Goal: Transaction & Acquisition: Purchase product/service

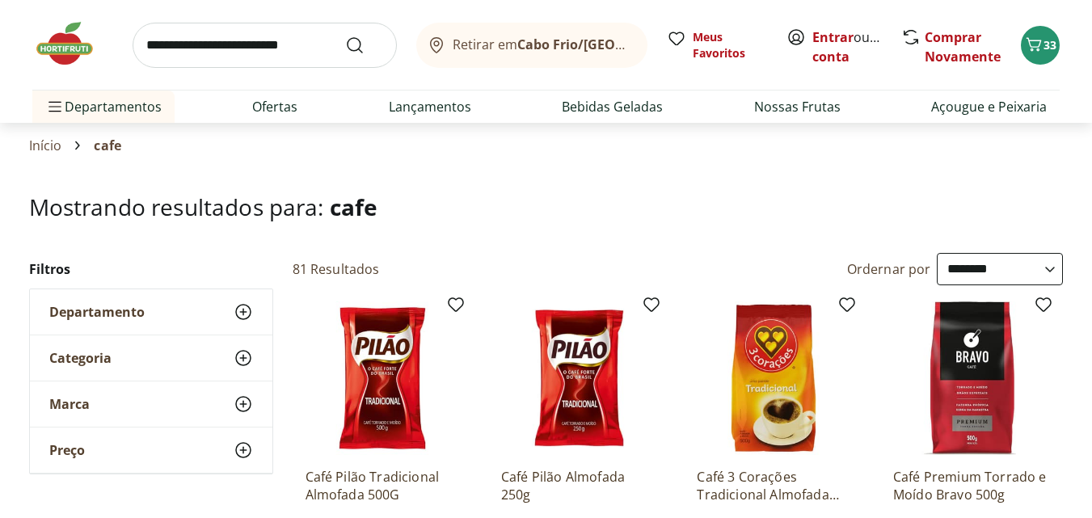
select select "**********"
click at [1040, 53] on icon "Carrinho" at bounding box center [1033, 44] width 19 height 19
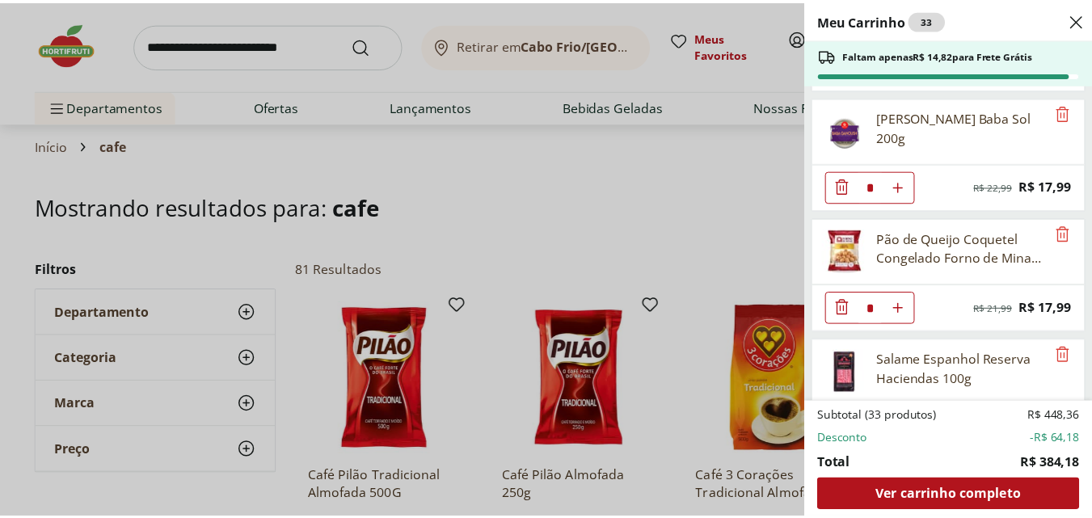
scroll to position [115, 0]
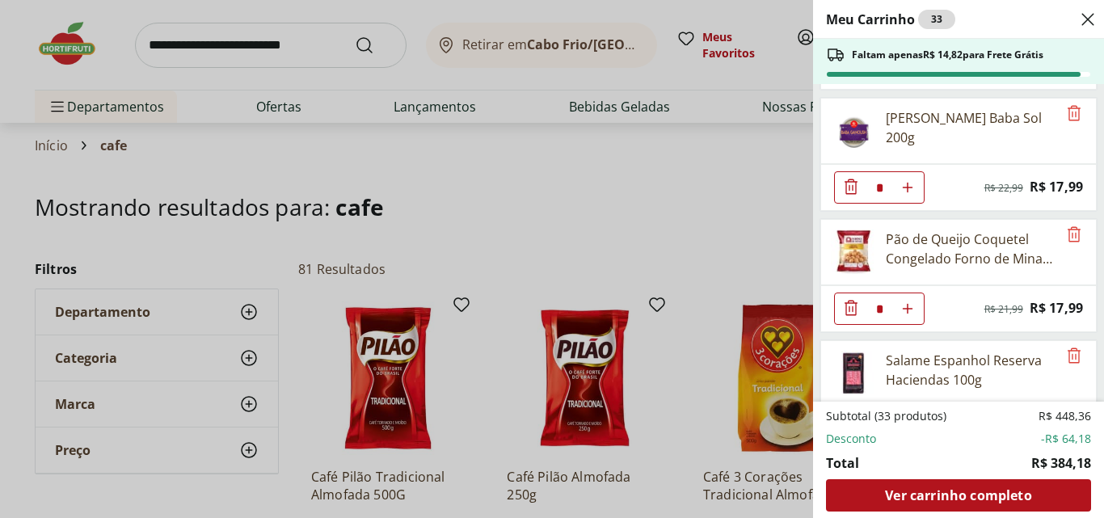
click at [307, 44] on div "Meu Carrinho 33 Faltam apenas R$ 14,82 para Frete Grátis Presunto Serrano Fatia…" at bounding box center [552, 259] width 1104 height 518
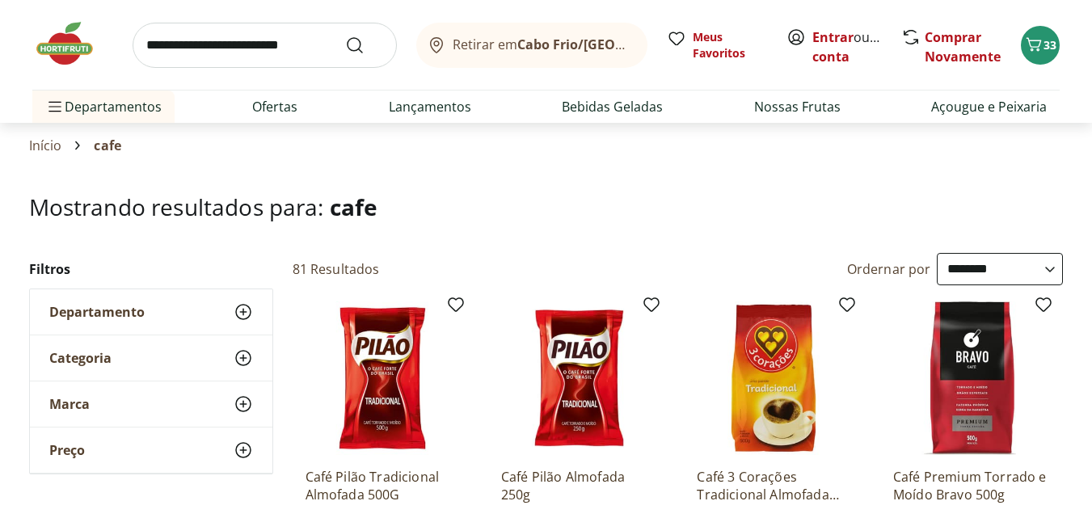
click at [290, 44] on input "search" at bounding box center [265, 45] width 264 height 45
type input "********"
click at [345, 36] on button "Submit Search" at bounding box center [364, 45] width 39 height 19
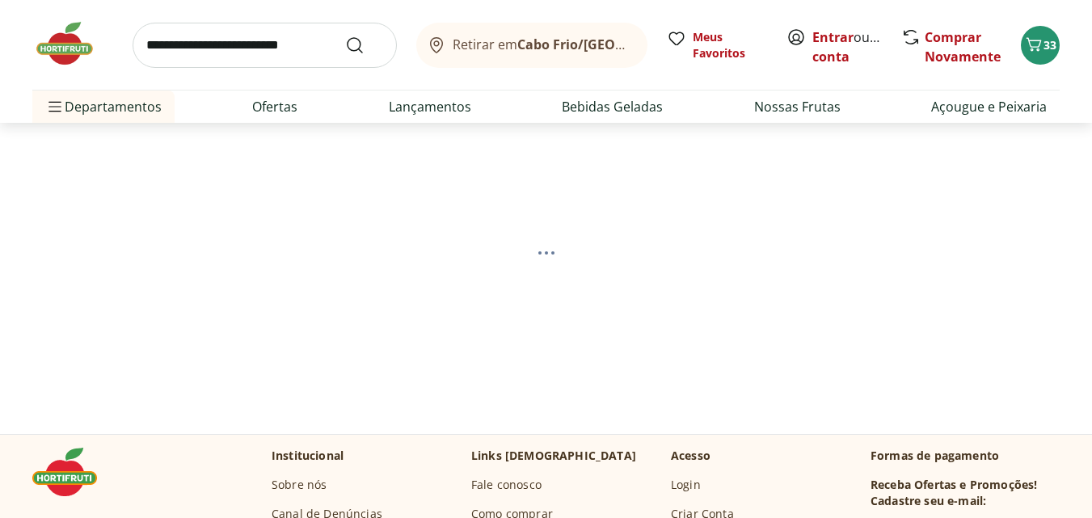
select select "**********"
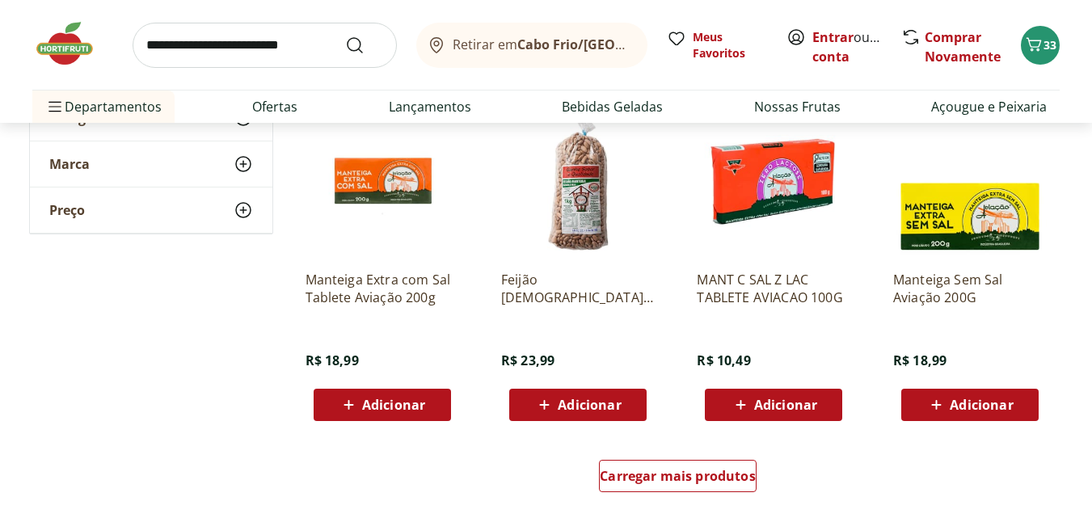
scroll to position [909, 0]
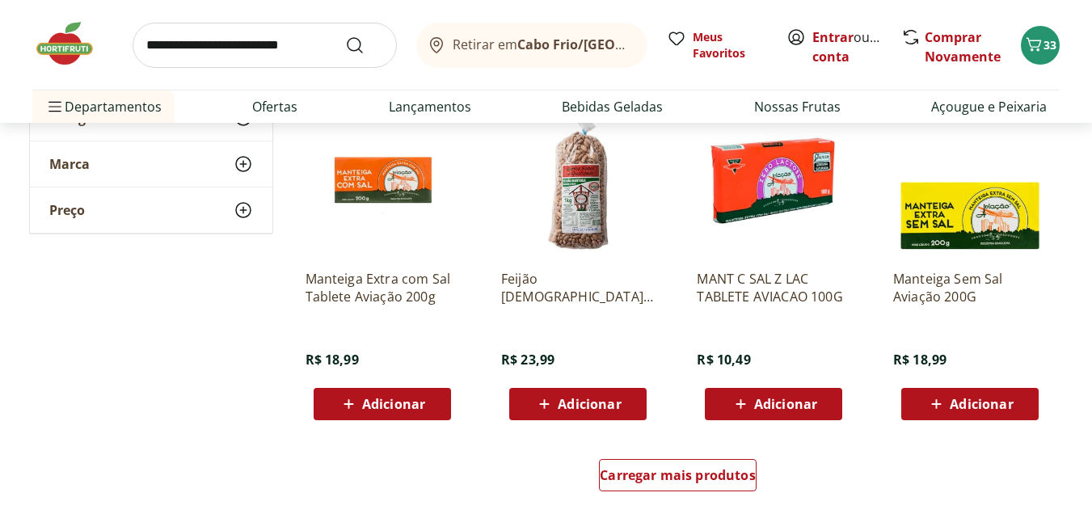
click at [749, 396] on icon at bounding box center [741, 404] width 20 height 19
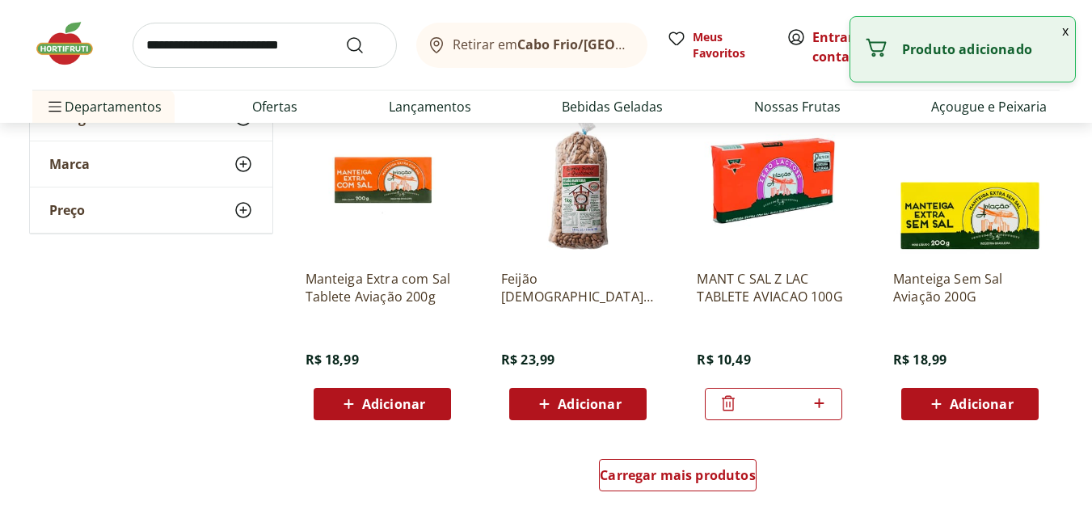
scroll to position [984, 0]
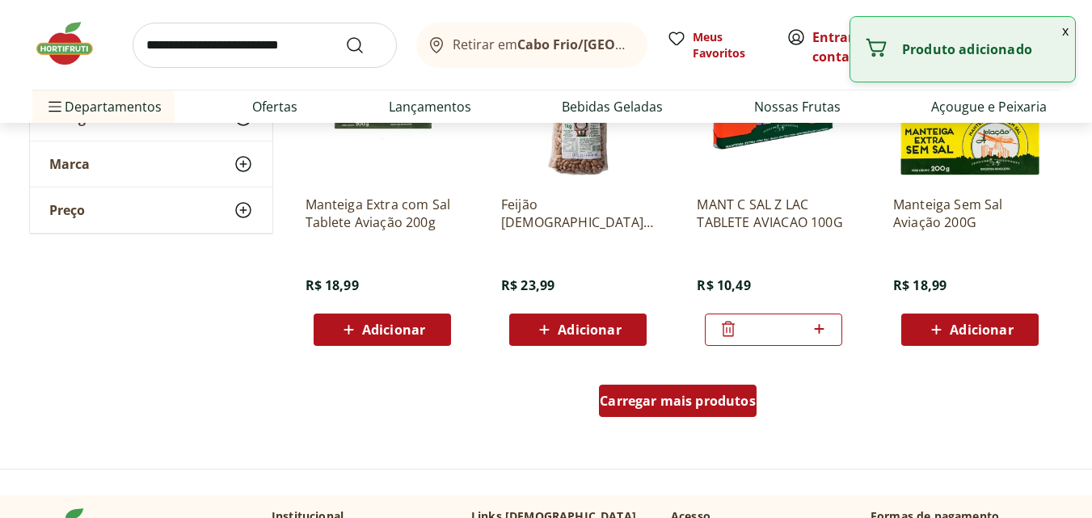
click at [660, 390] on div "Carregar mais produtos" at bounding box center [678, 401] width 158 height 32
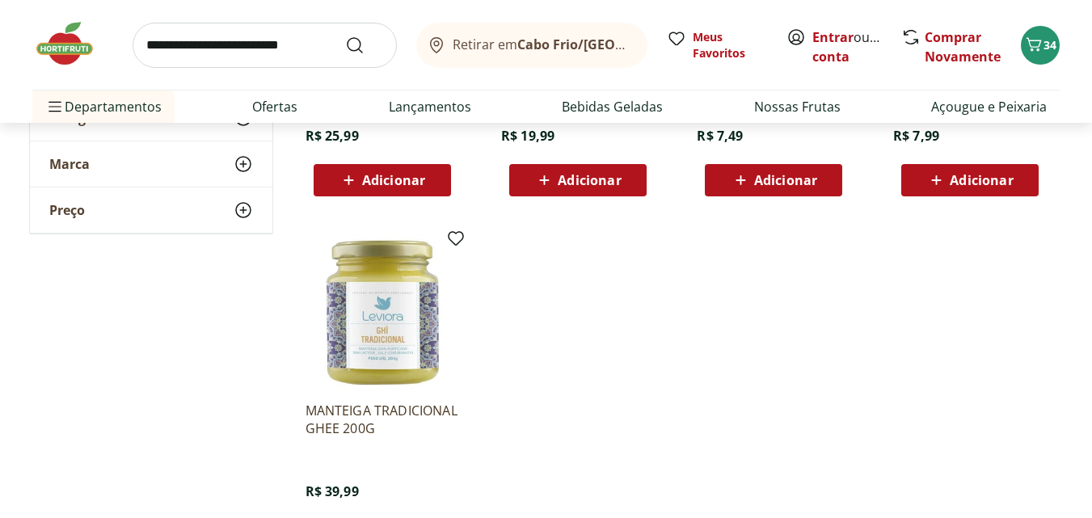
scroll to position [1838, 0]
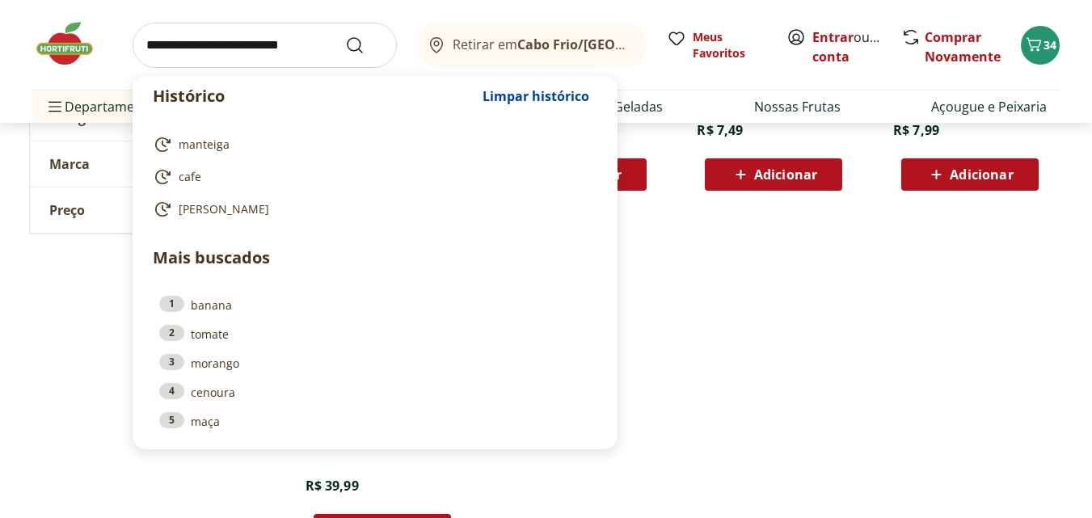
click at [265, 55] on input "search" at bounding box center [265, 45] width 264 height 45
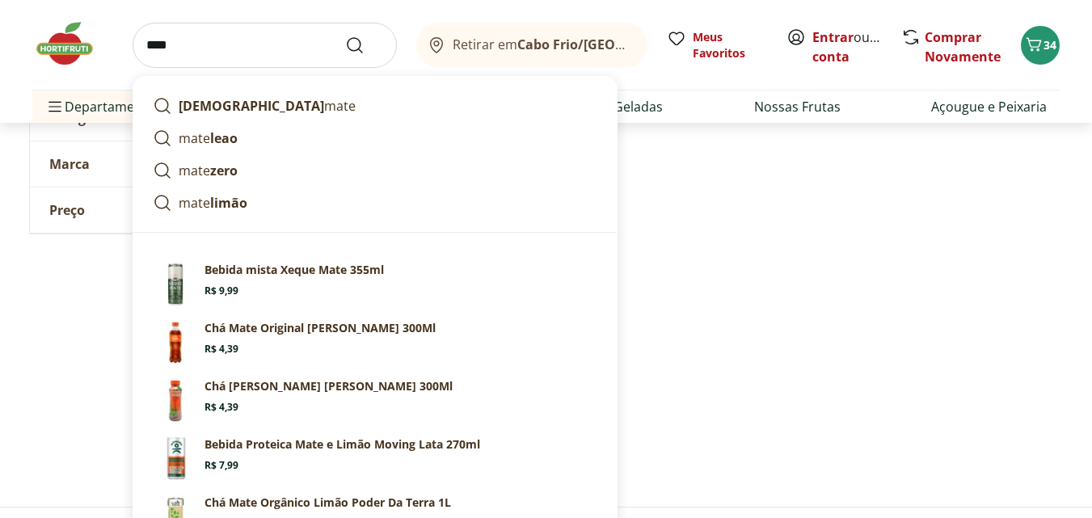
scroll to position [1917, 0]
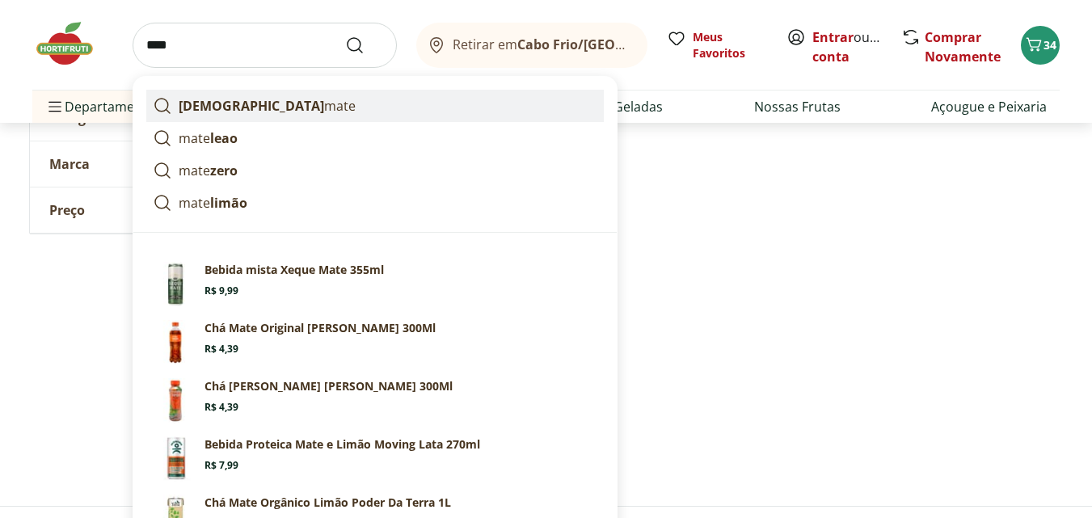
click at [222, 108] on p "Chá mate" at bounding box center [267, 105] width 177 height 19
type input "********"
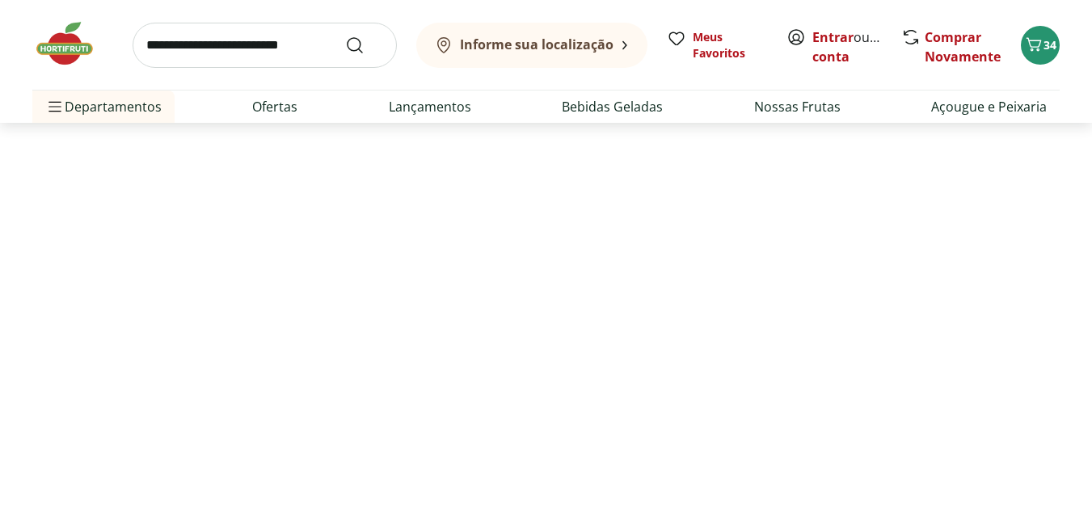
select select "**********"
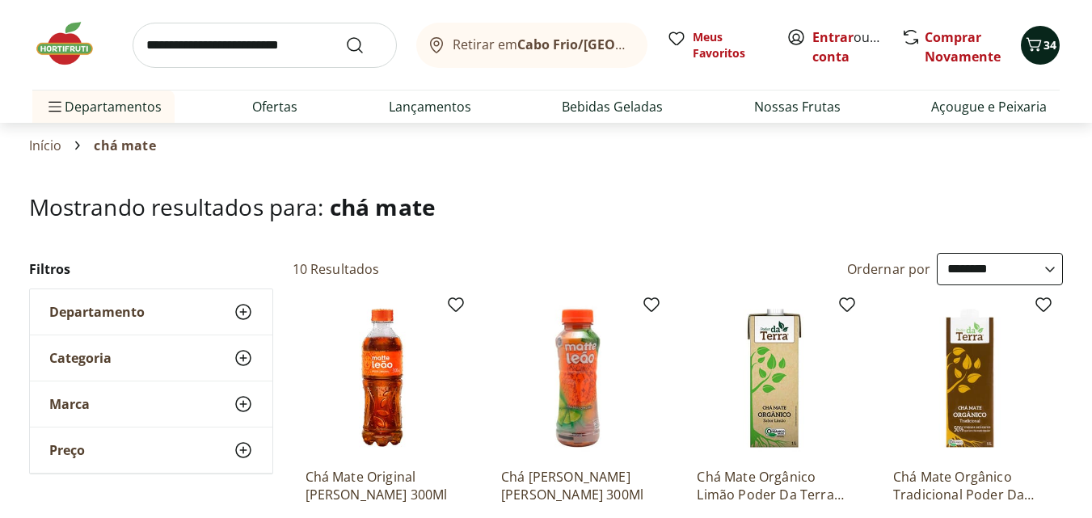
click at [1037, 50] on icon "Carrinho" at bounding box center [1034, 44] width 15 height 14
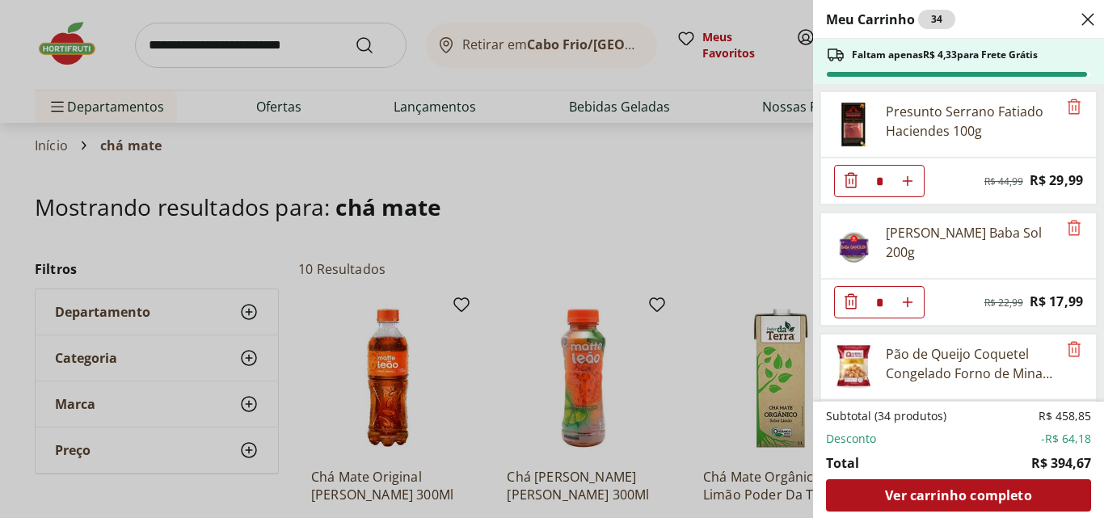
click at [850, 180] on icon "Diminuir Quantidade" at bounding box center [851, 179] width 13 height 15
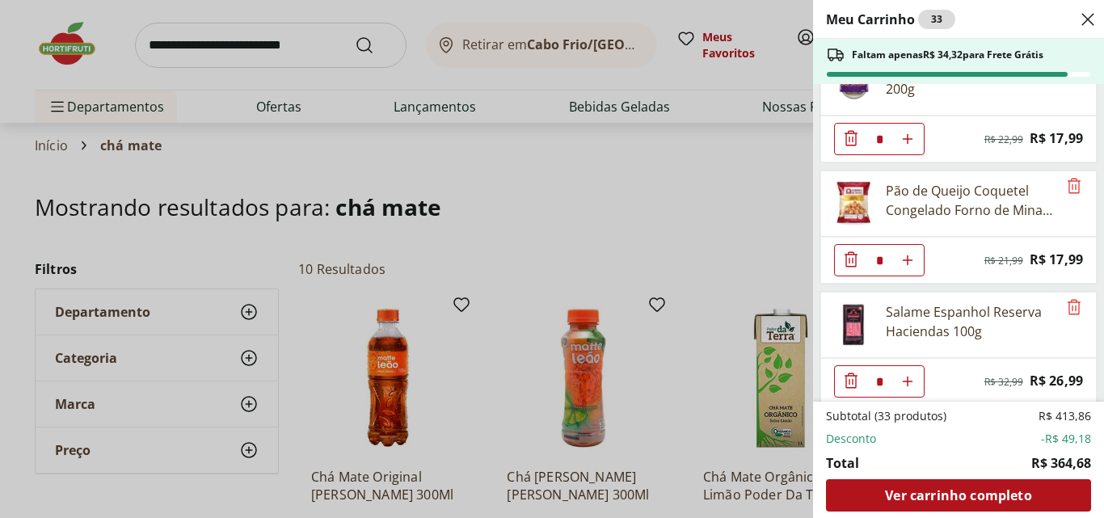
scroll to position [161, 0]
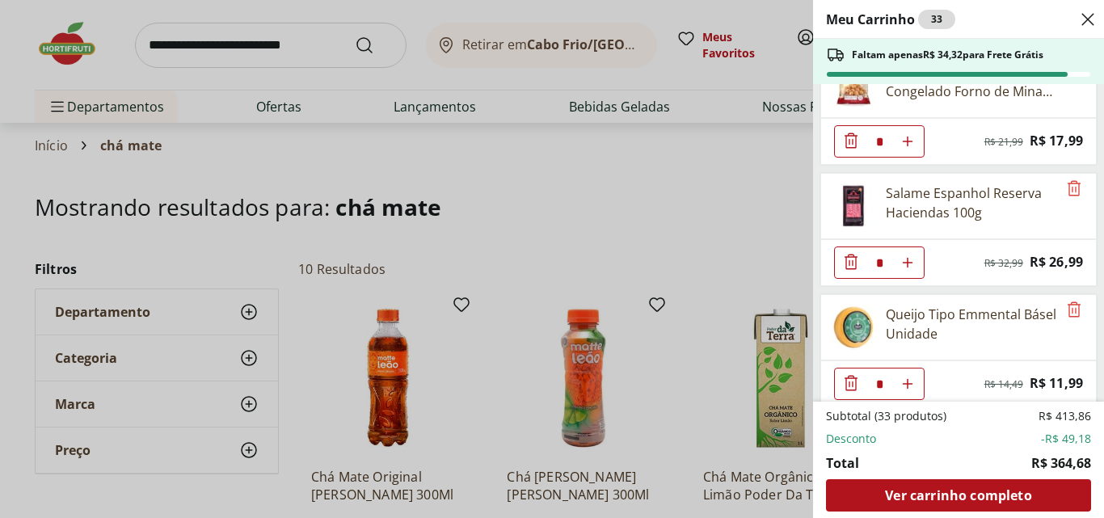
click at [854, 258] on icon "Diminuir Quantidade" at bounding box center [851, 261] width 19 height 19
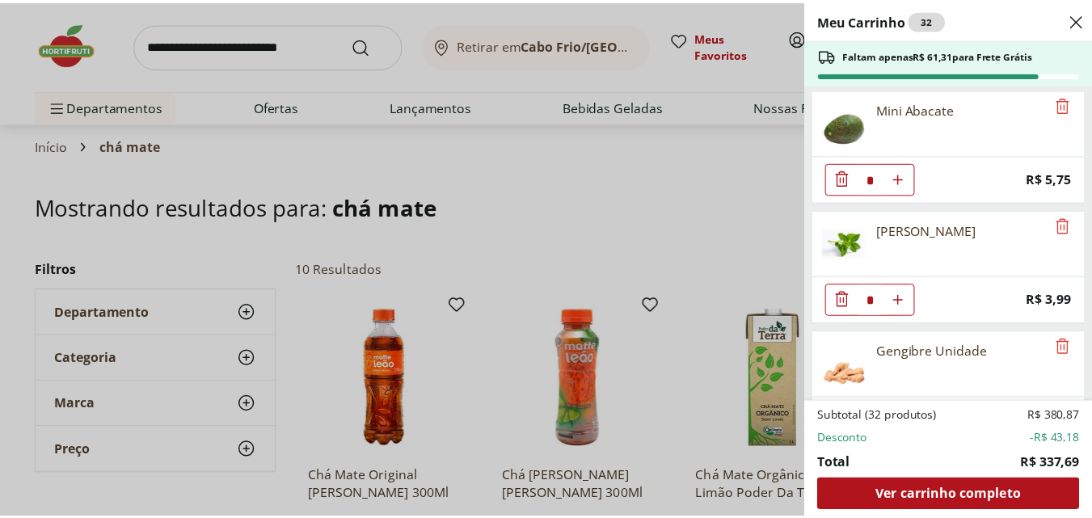
scroll to position [2228, 0]
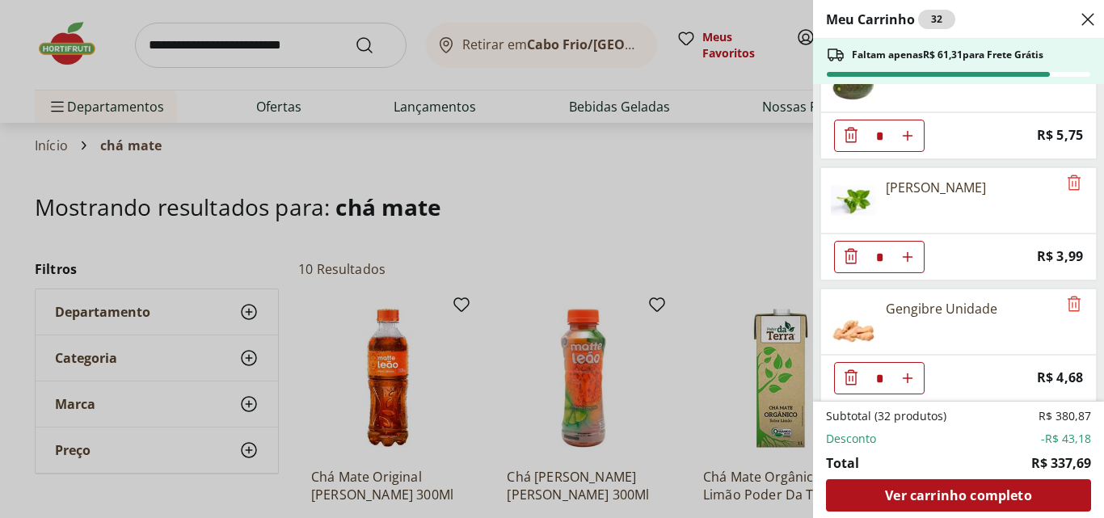
click at [267, 40] on div "Meu Carrinho 32 Faltam apenas R$ 61,31 para Frete Grátis Baba Ganoush Baba Sol …" at bounding box center [552, 259] width 1104 height 518
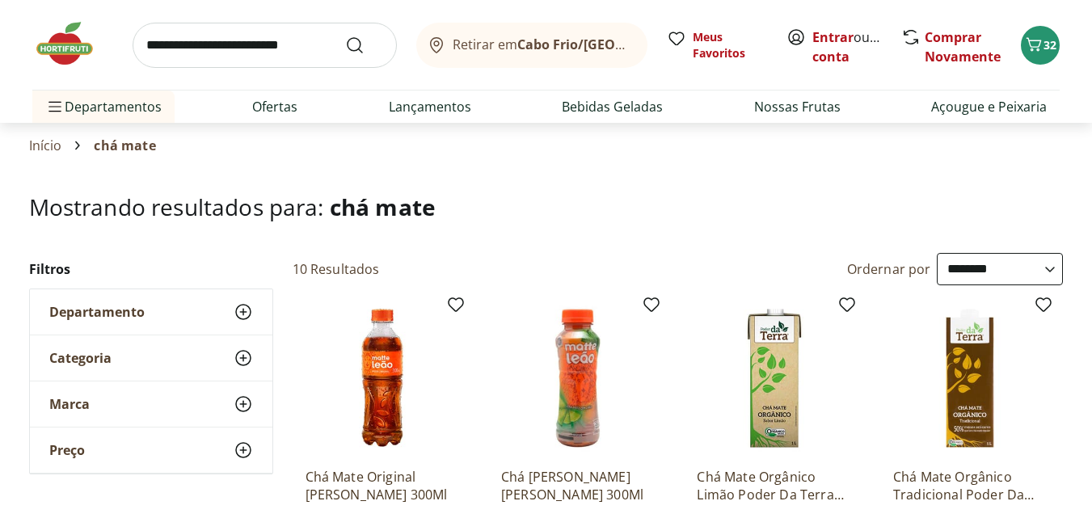
click at [251, 40] on input "search" at bounding box center [265, 45] width 264 height 45
type input "*******"
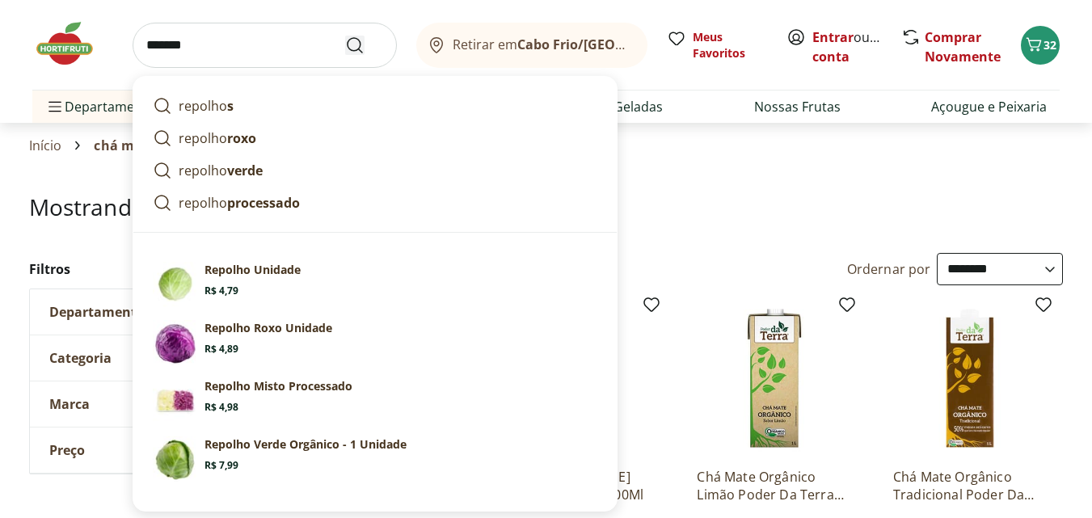
click at [355, 43] on icon "Submit Search" at bounding box center [354, 45] width 19 height 19
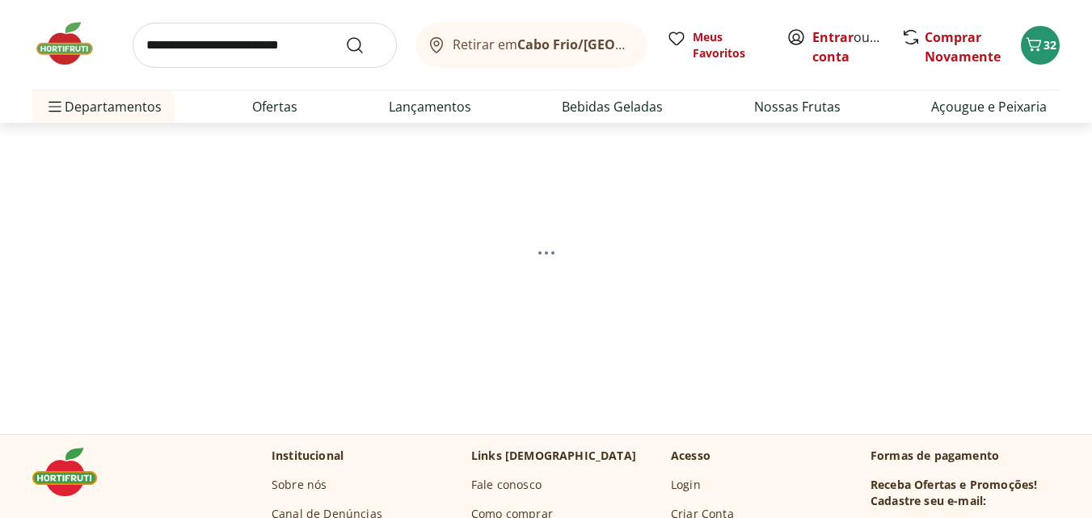
select select "**********"
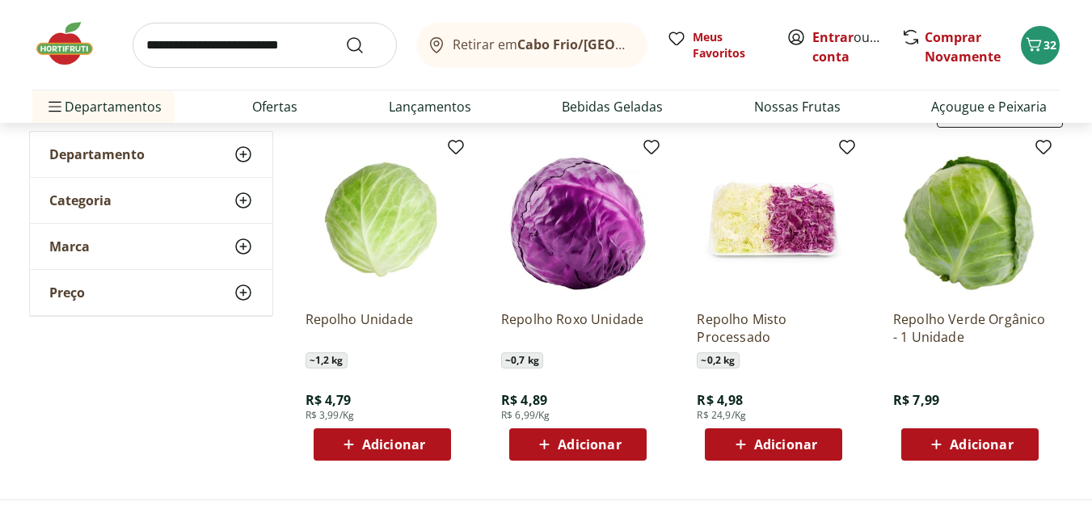
scroll to position [160, 0]
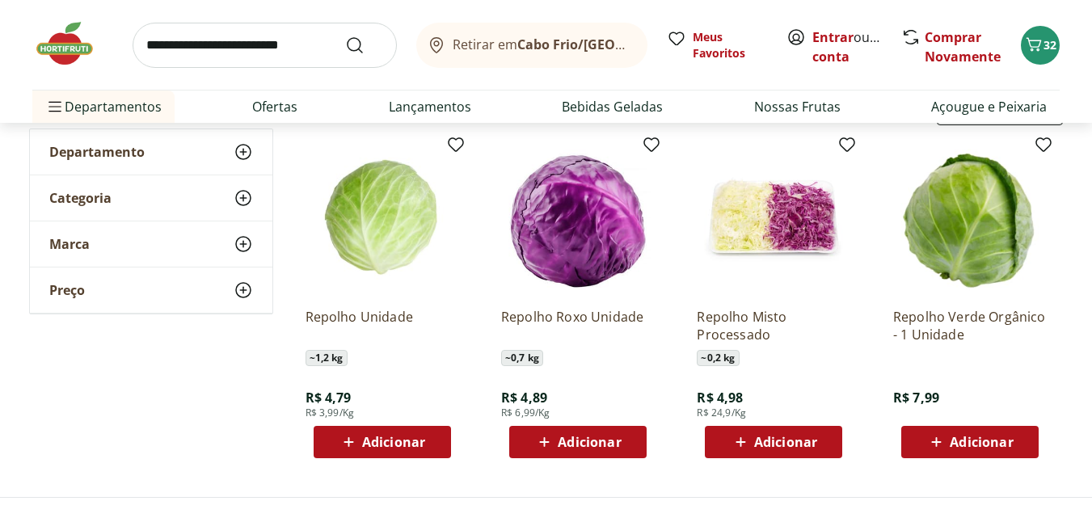
click at [398, 439] on span "Adicionar" at bounding box center [393, 442] width 63 height 13
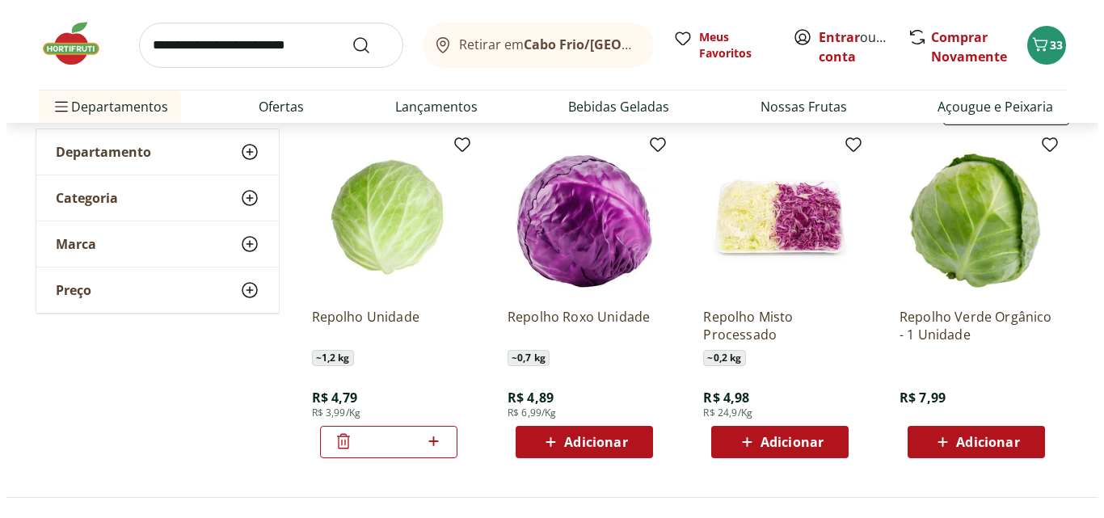
scroll to position [0, 0]
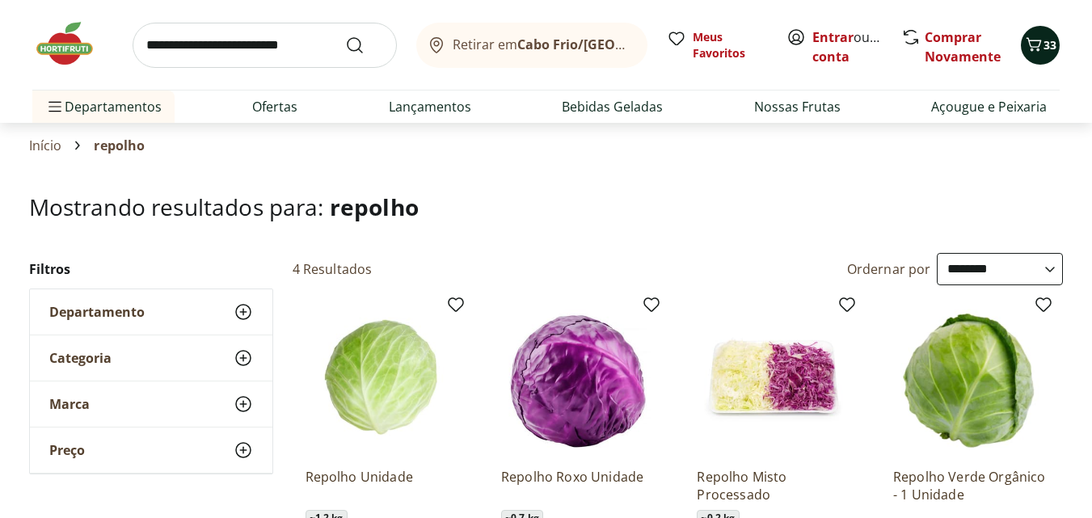
click at [1037, 52] on icon "Carrinho" at bounding box center [1033, 44] width 19 height 19
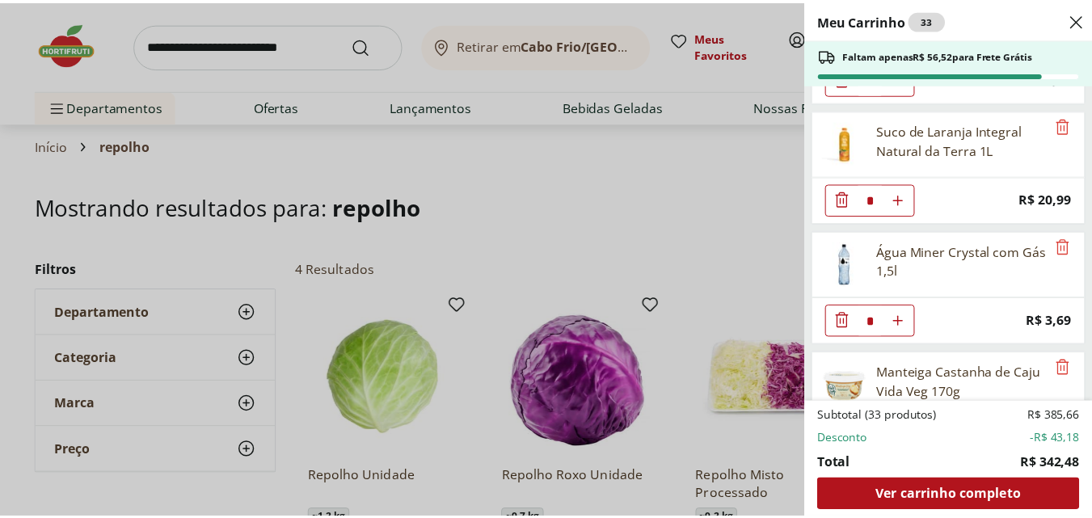
scroll to position [1074, 0]
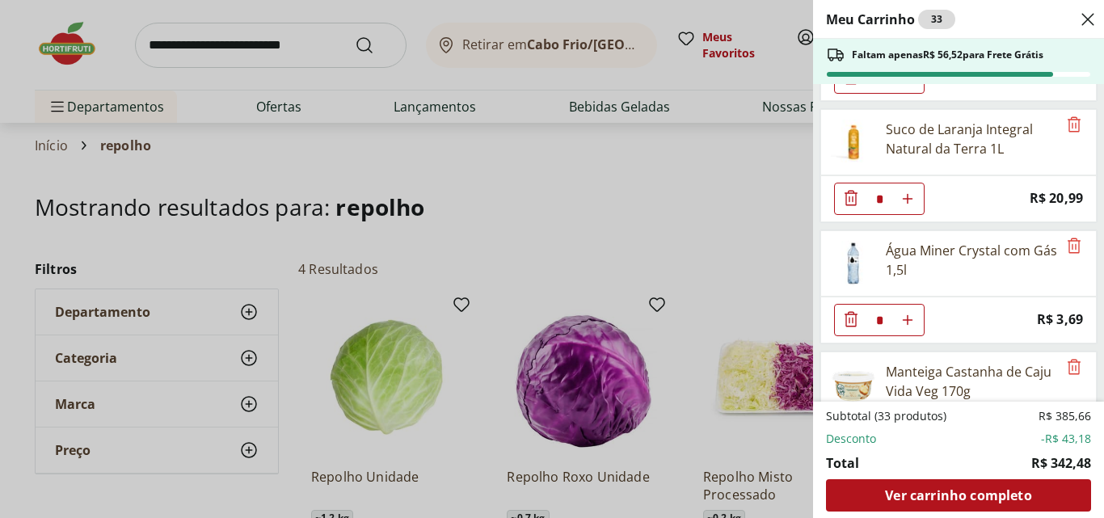
click at [325, 43] on div "Meu Carrinho 33 Faltam apenas R$ 56,52 para Frete Grátis Baba Ganoush Baba Sol …" at bounding box center [552, 259] width 1104 height 518
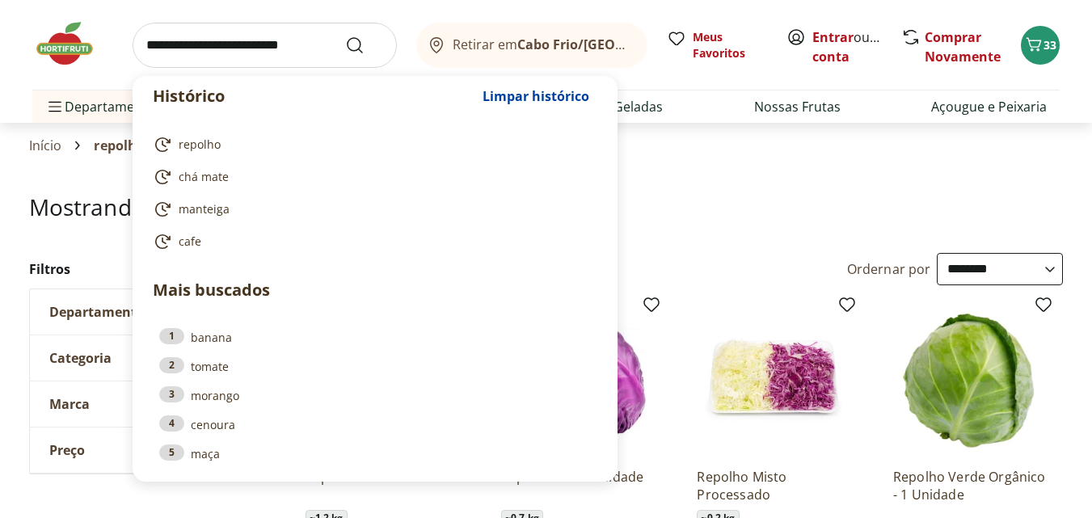
click at [308, 43] on input "search" at bounding box center [265, 45] width 264 height 45
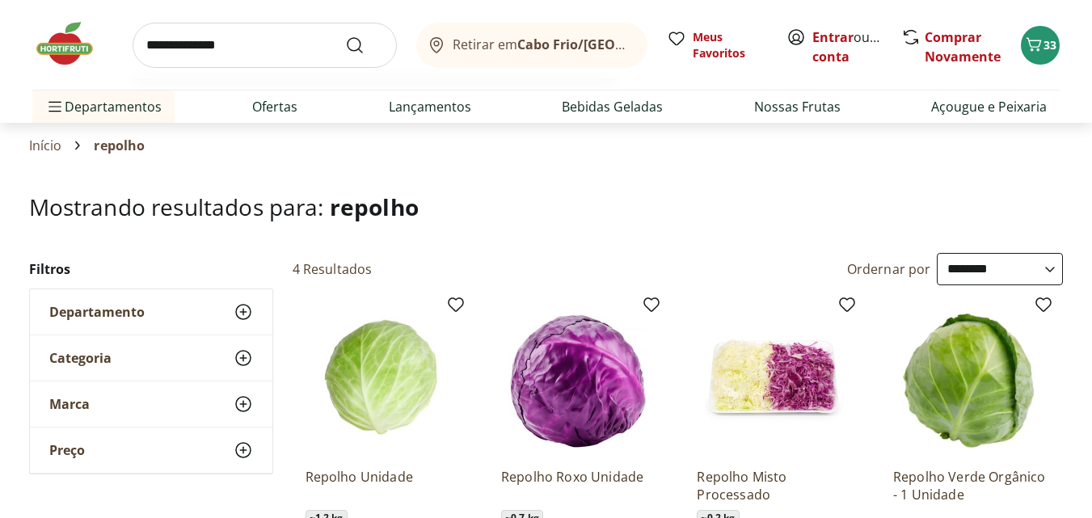
type input "**********"
click at [345, 36] on button "Submit Search" at bounding box center [364, 45] width 39 height 19
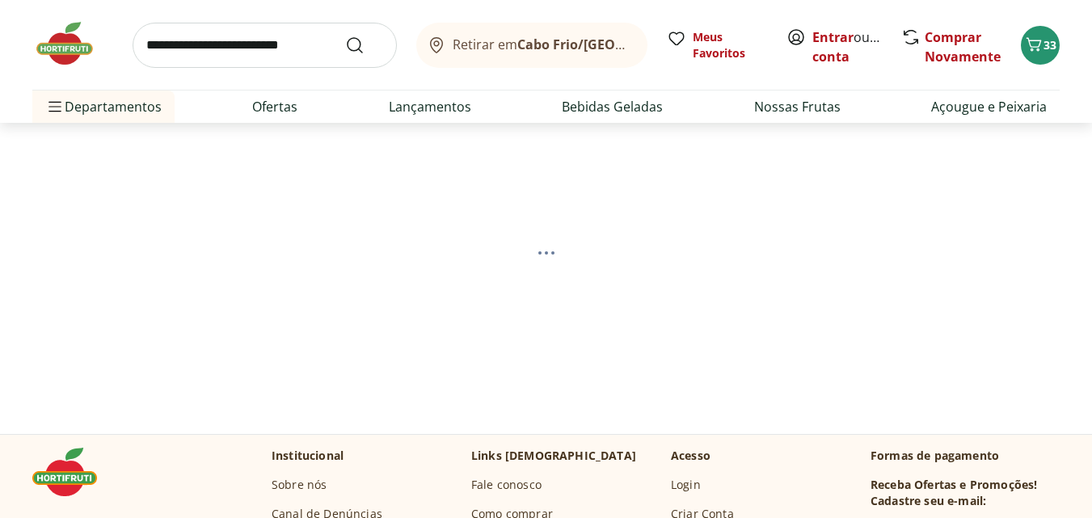
select select "**********"
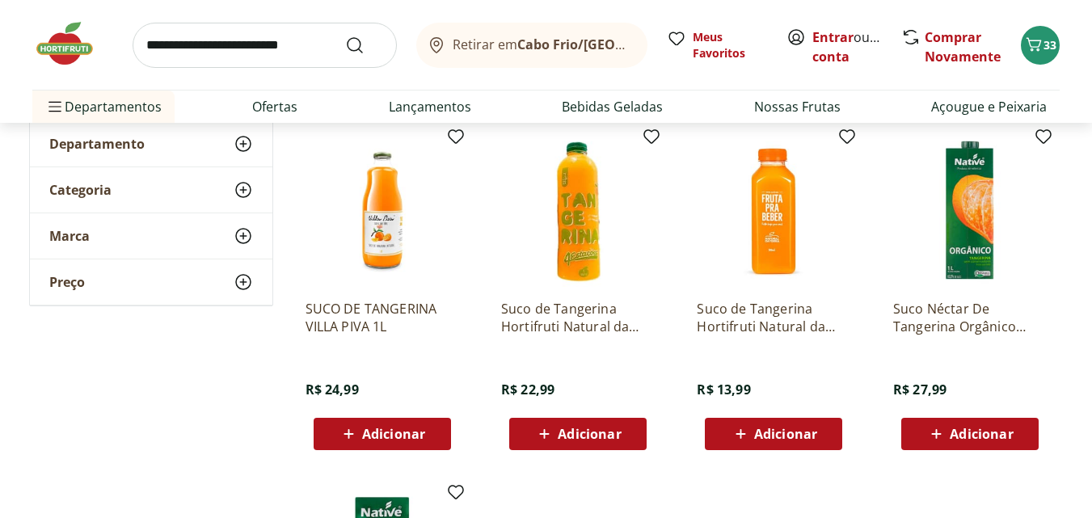
scroll to position [169, 0]
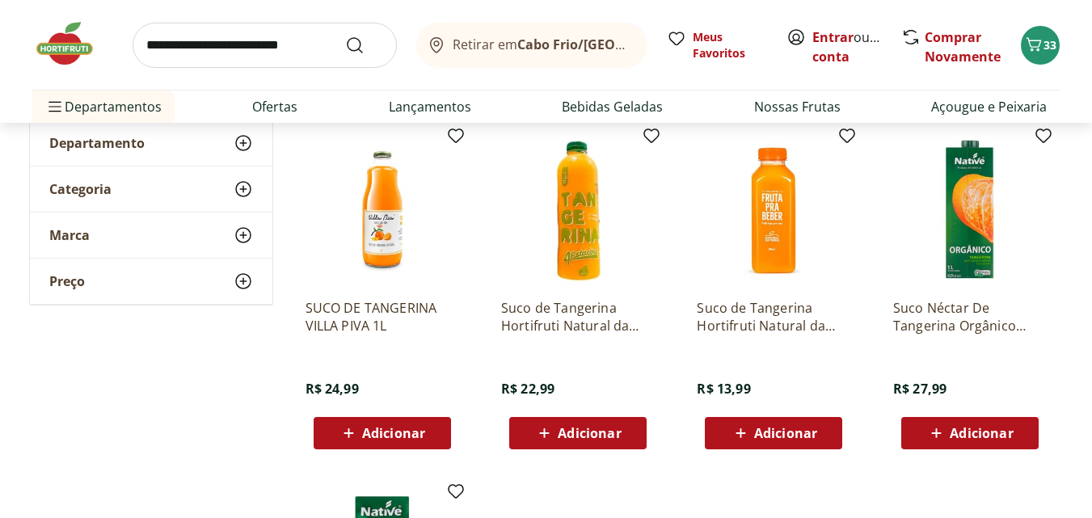
click at [548, 245] on img at bounding box center [578, 210] width 154 height 154
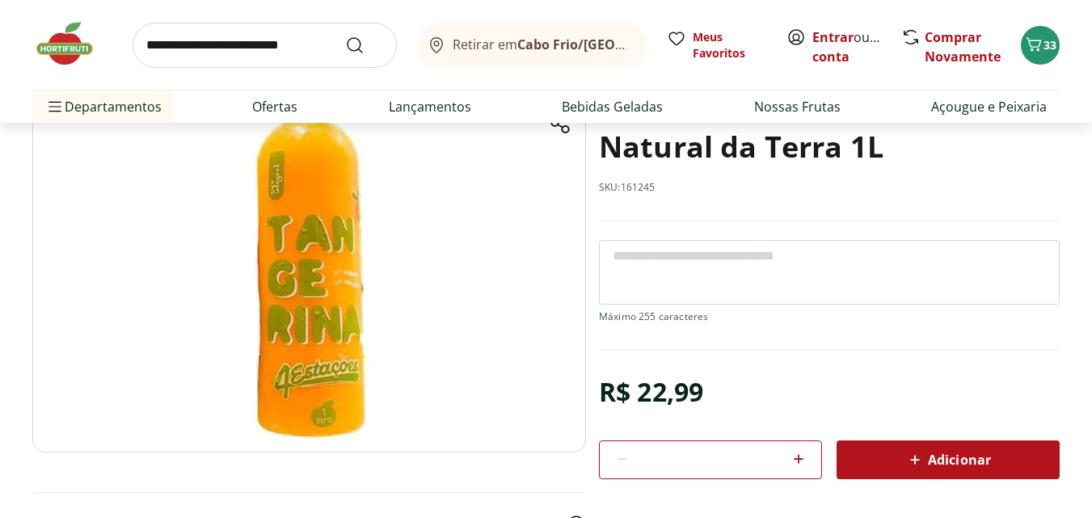
scroll to position [104, 0]
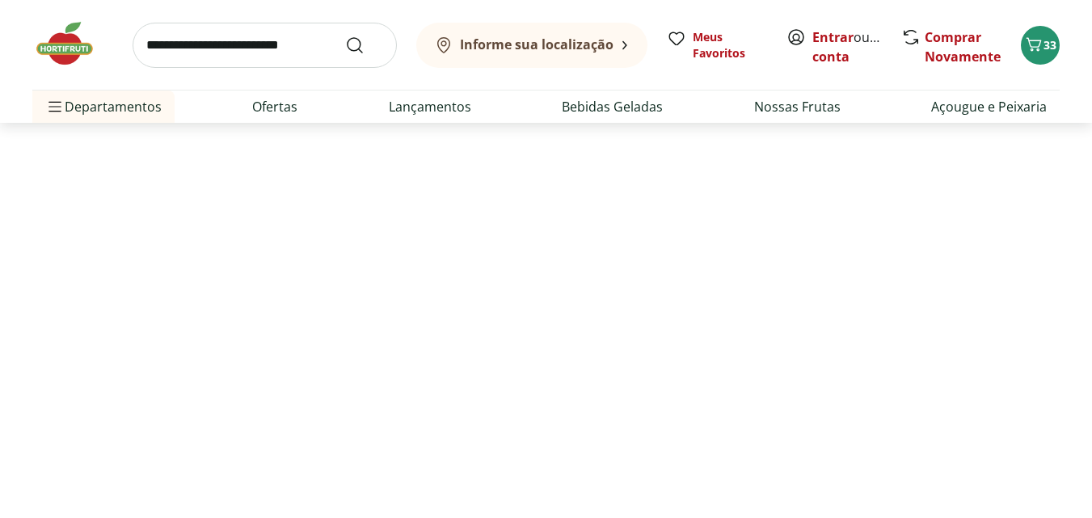
scroll to position [169, 0]
select select "**********"
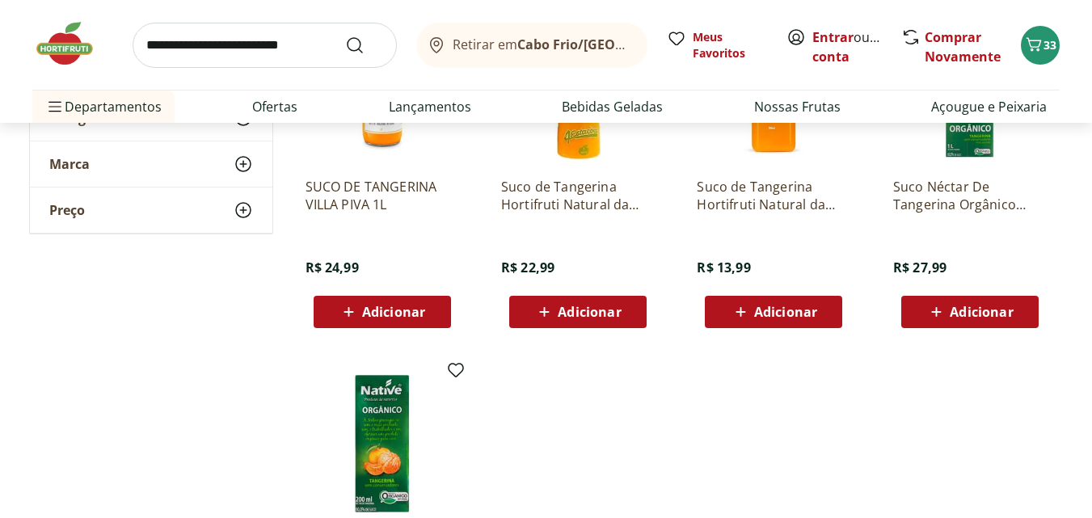
scroll to position [291, 0]
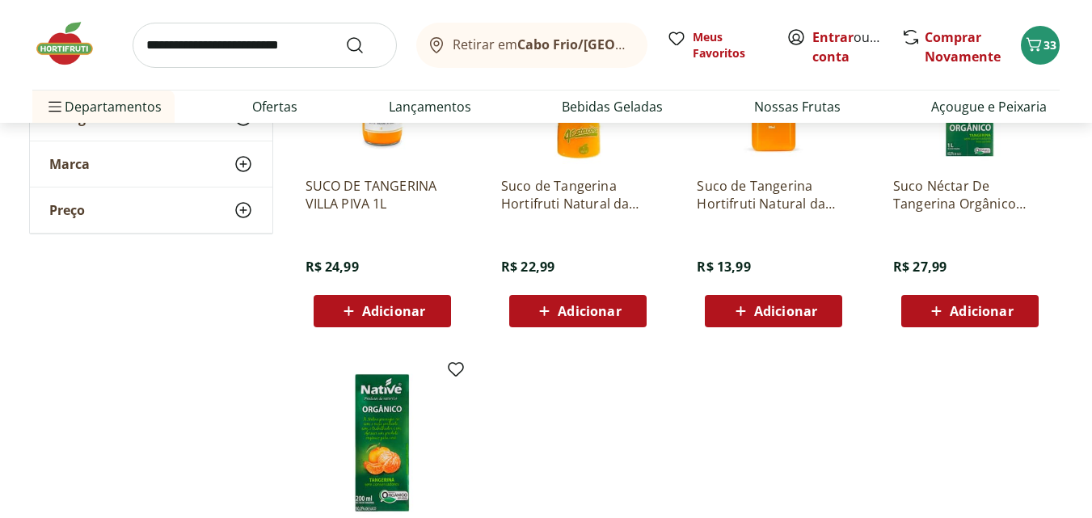
click at [608, 314] on span "Adicionar" at bounding box center [589, 311] width 63 height 13
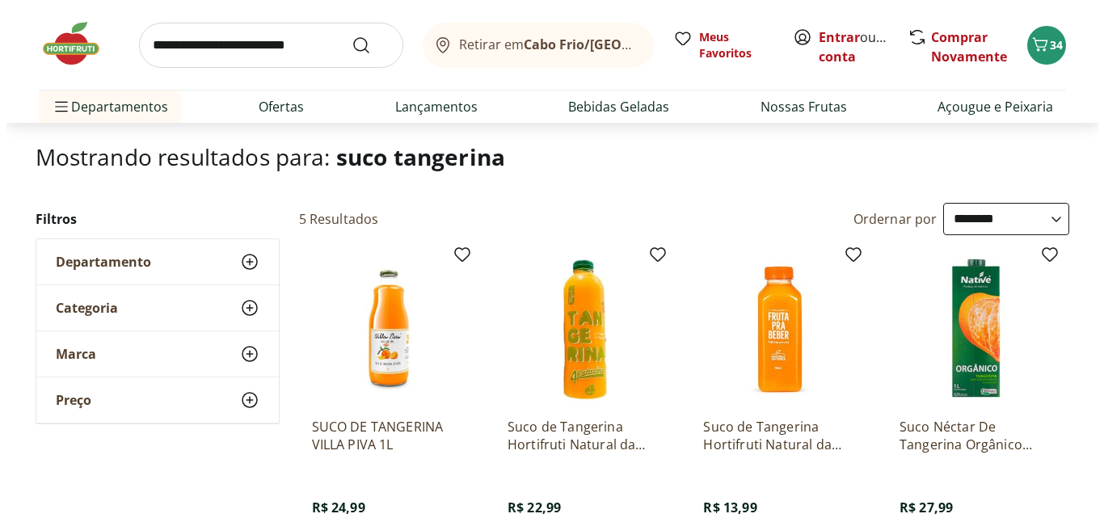
scroll to position [42, 0]
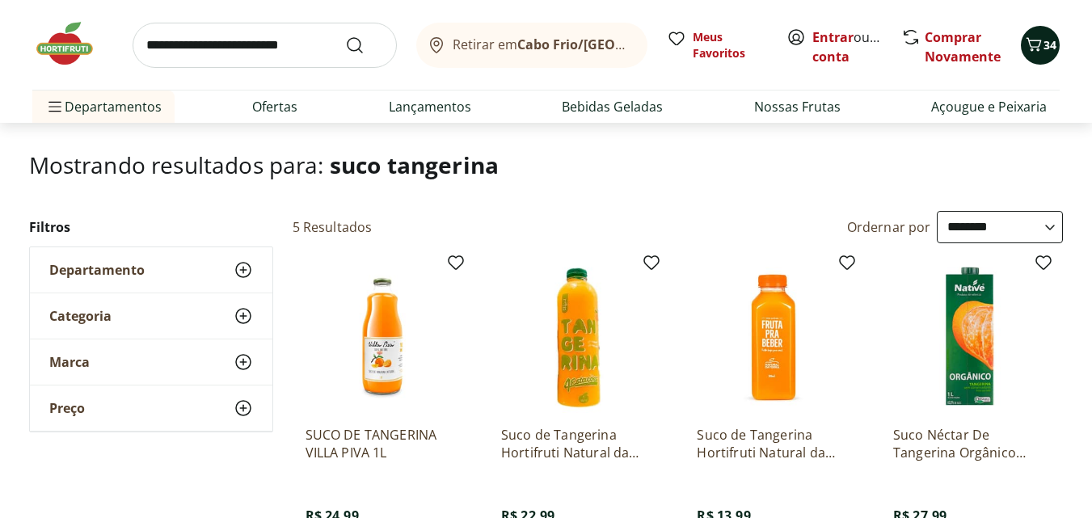
click at [1036, 45] on icon "Carrinho" at bounding box center [1033, 44] width 19 height 19
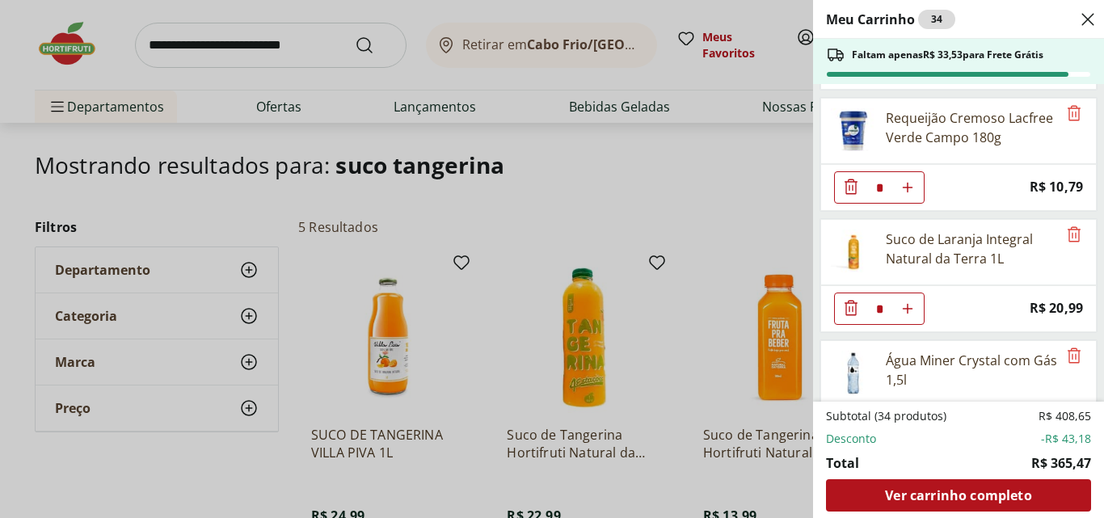
scroll to position [964, 0]
click at [849, 313] on icon "Diminuir Quantidade" at bounding box center [851, 306] width 19 height 19
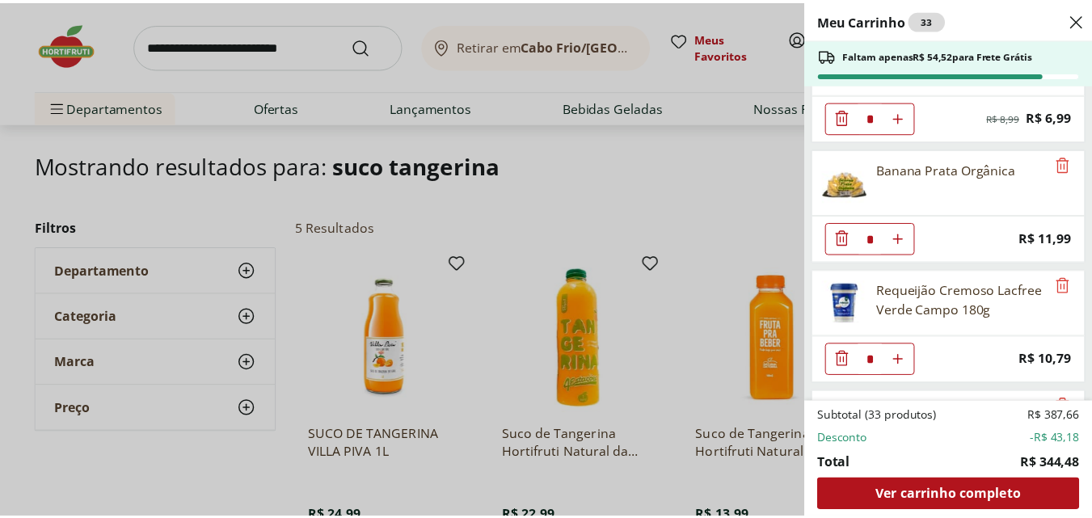
scroll to position [792, 0]
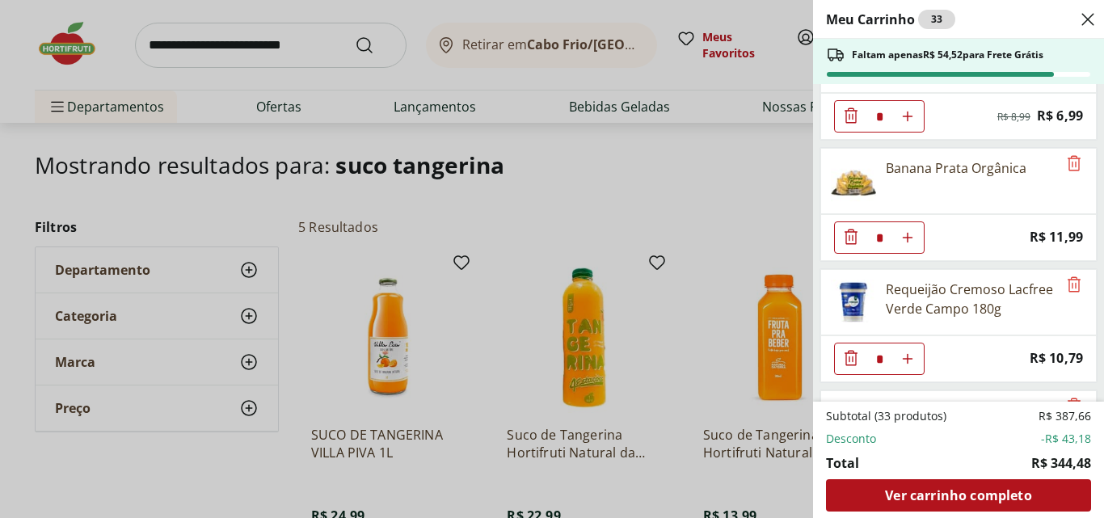
click at [221, 49] on div "Meu Carrinho 33 Faltam apenas R$ 54,52 para Frete Grátis Baba Ganoush Baba Sol …" at bounding box center [552, 259] width 1104 height 518
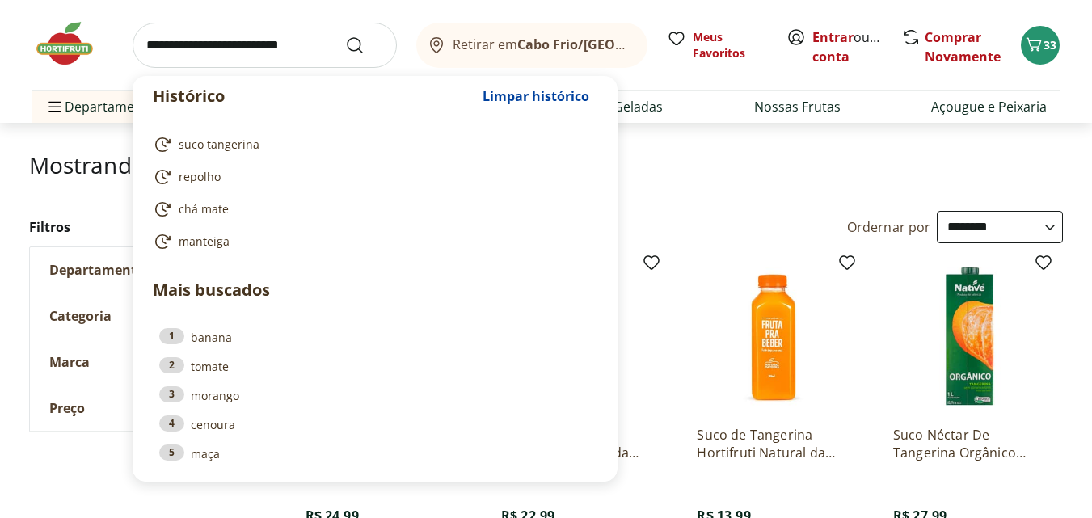
click at [209, 44] on input "search" at bounding box center [265, 45] width 264 height 45
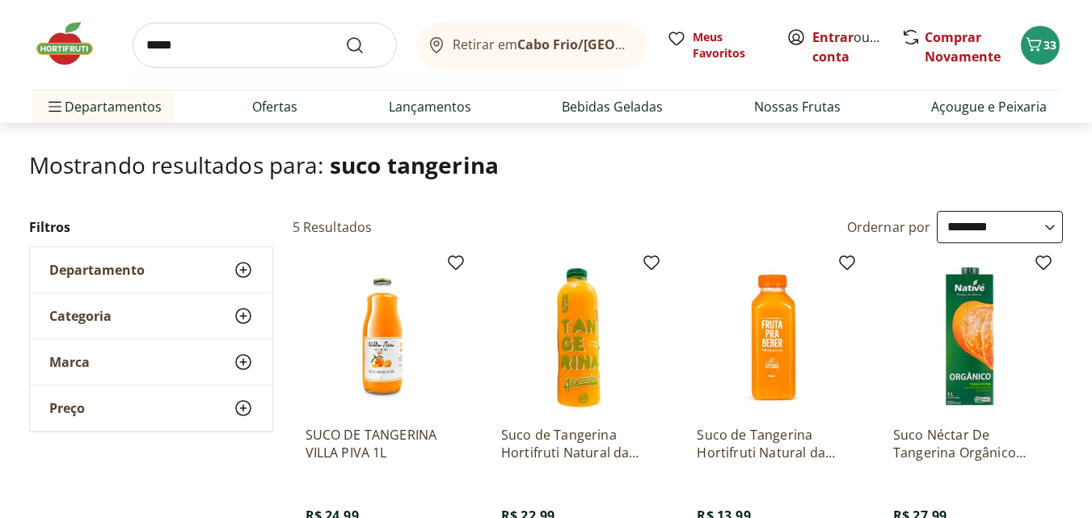
type input "*****"
click at [345, 36] on button "Submit Search" at bounding box center [364, 45] width 39 height 19
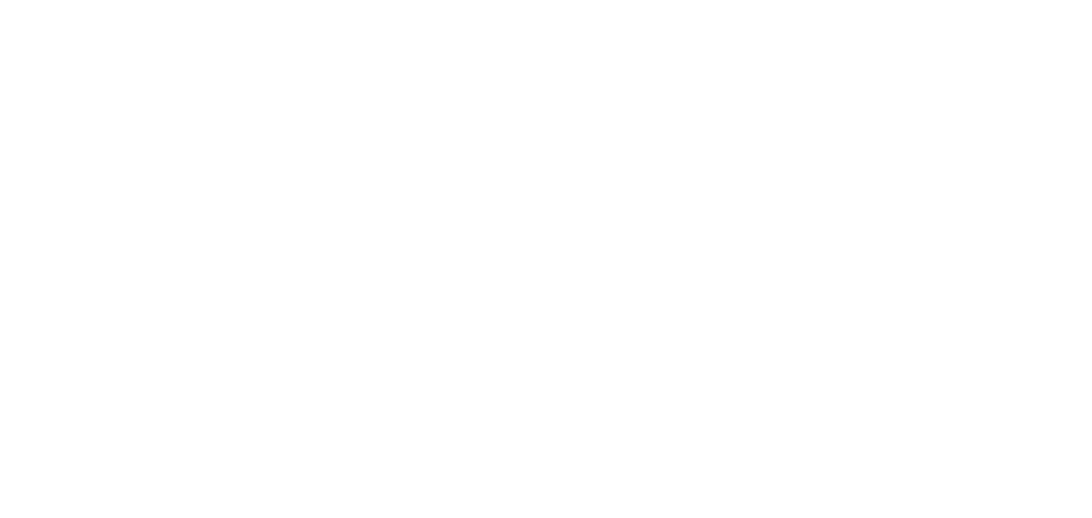
select select "**********"
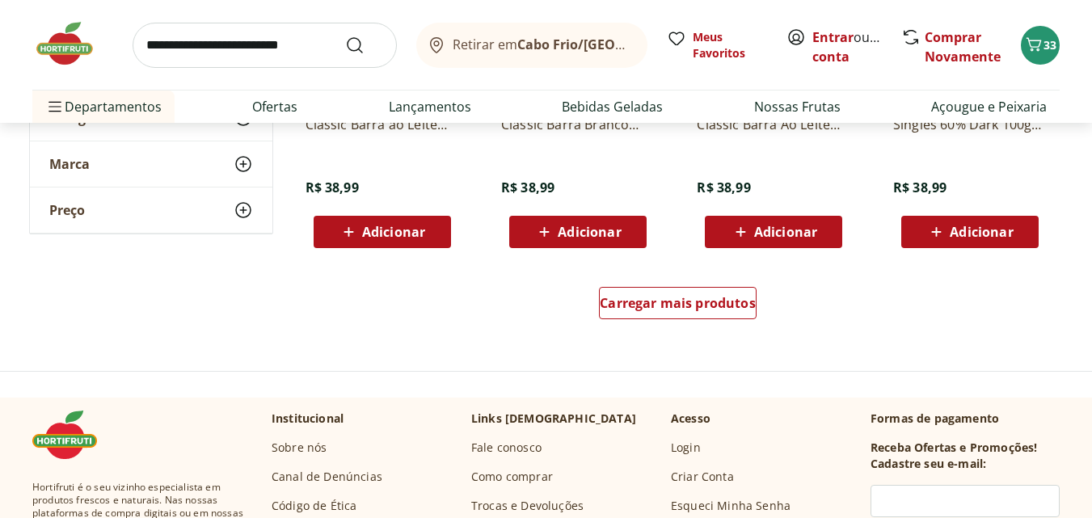
scroll to position [1082, 0]
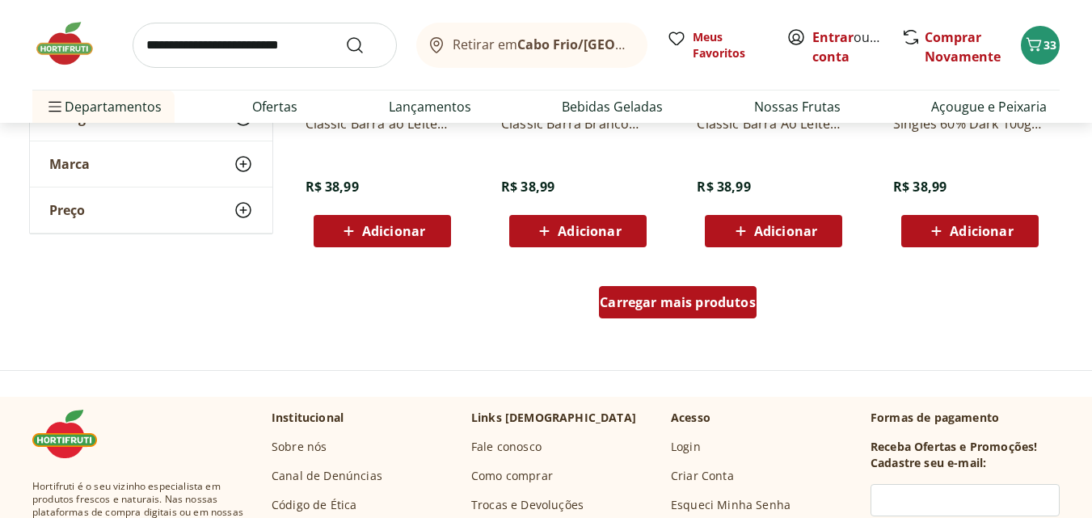
click at [674, 300] on span "Carregar mais produtos" at bounding box center [678, 302] width 156 height 13
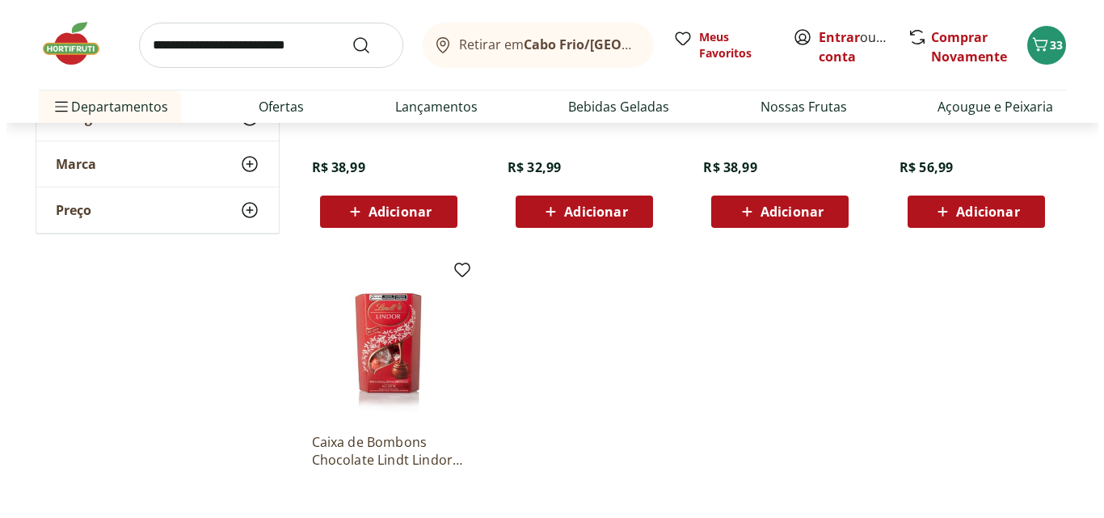
scroll to position [1801, 0]
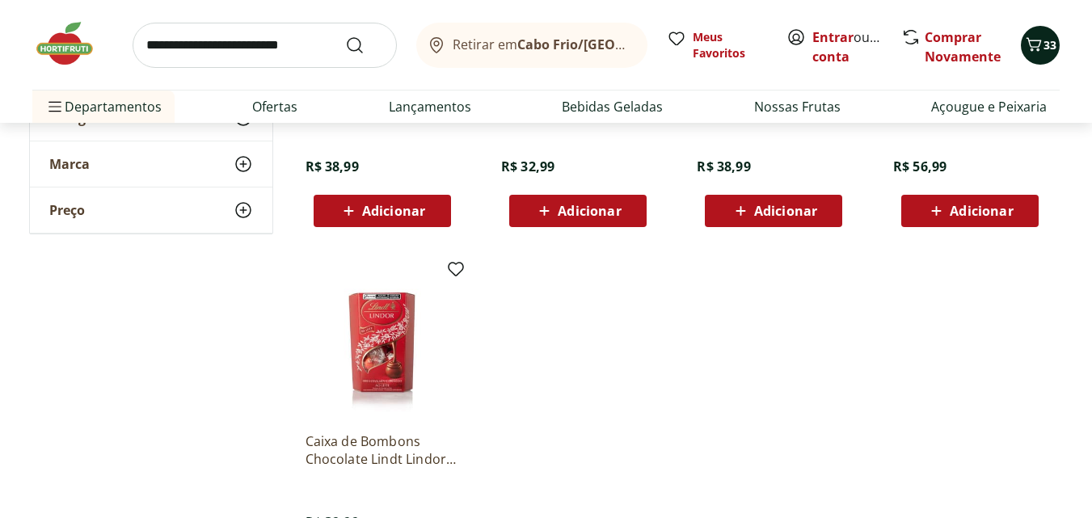
click at [1049, 47] on span "33" at bounding box center [1050, 44] width 13 height 15
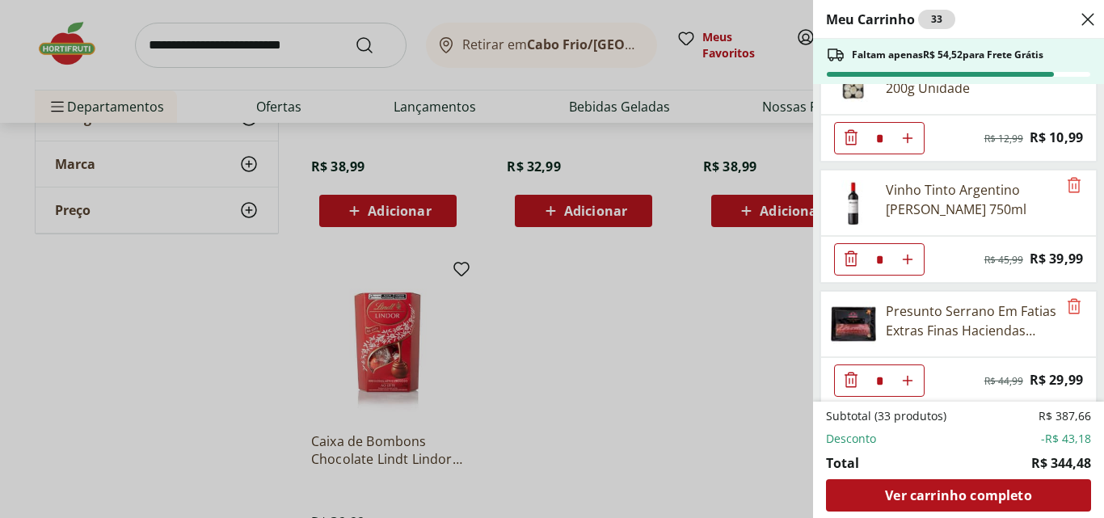
scroll to position [439, 0]
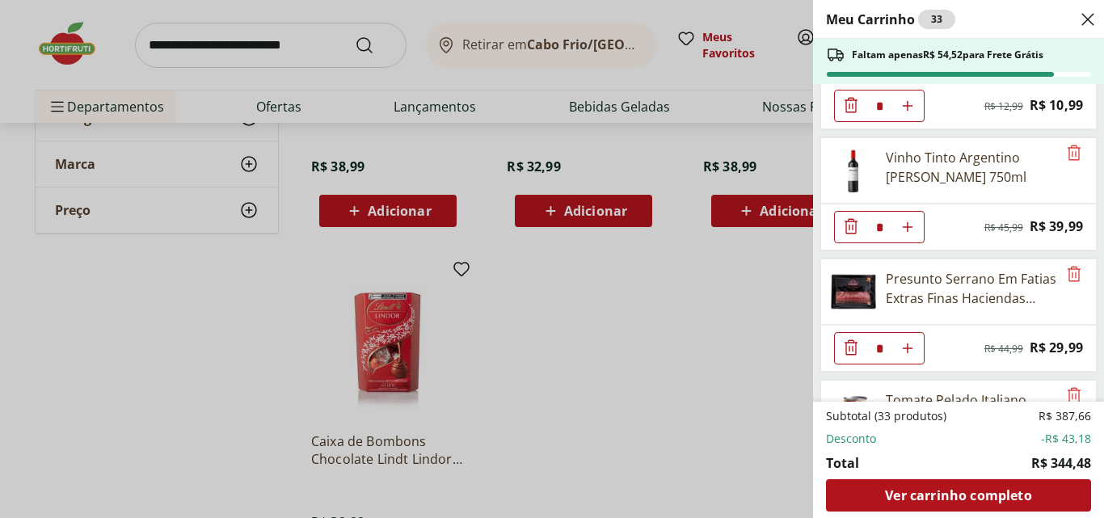
click at [850, 228] on icon "Diminuir Quantidade" at bounding box center [851, 226] width 19 height 19
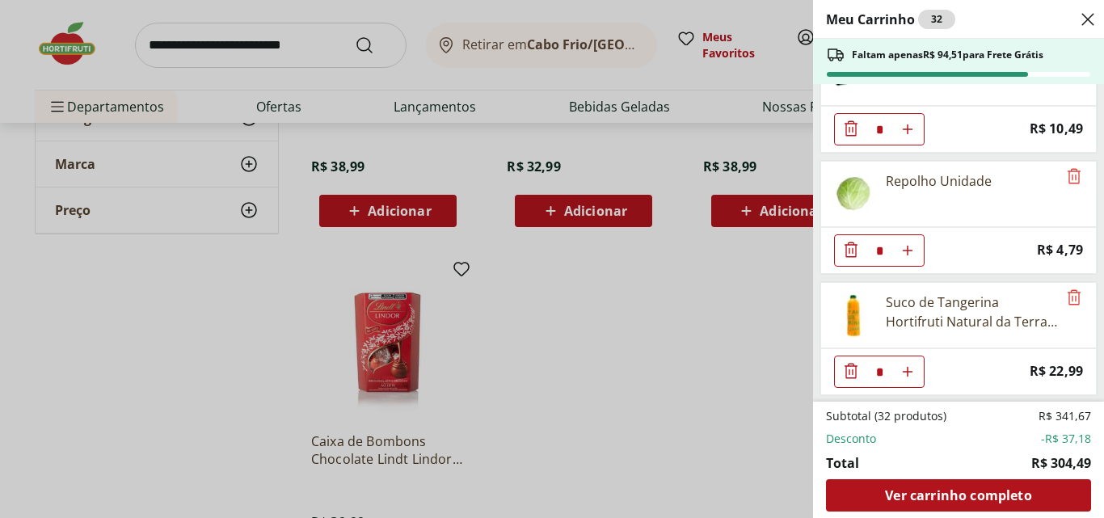
scroll to position [2842, 0]
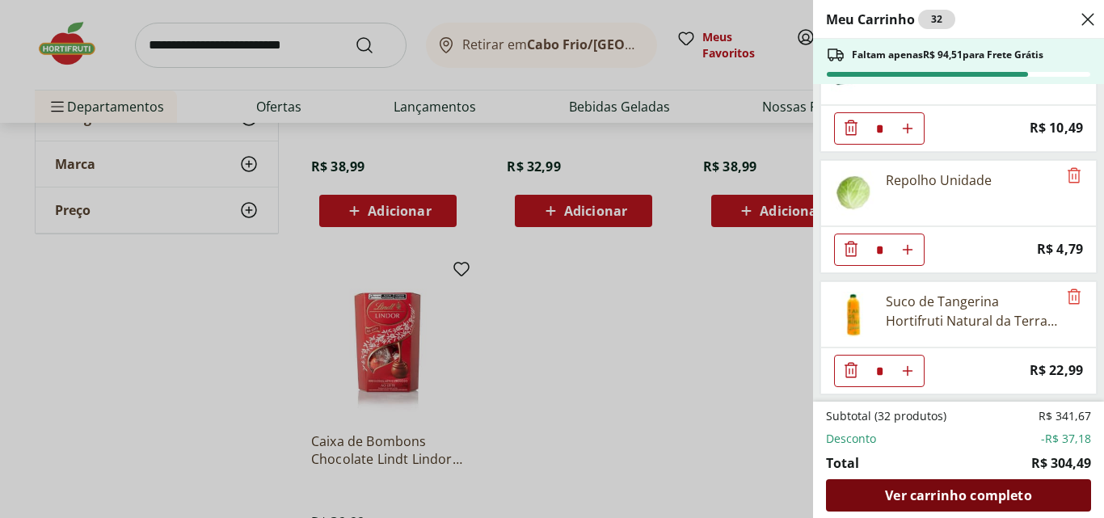
click at [983, 490] on span "Ver carrinho completo" at bounding box center [958, 495] width 146 height 13
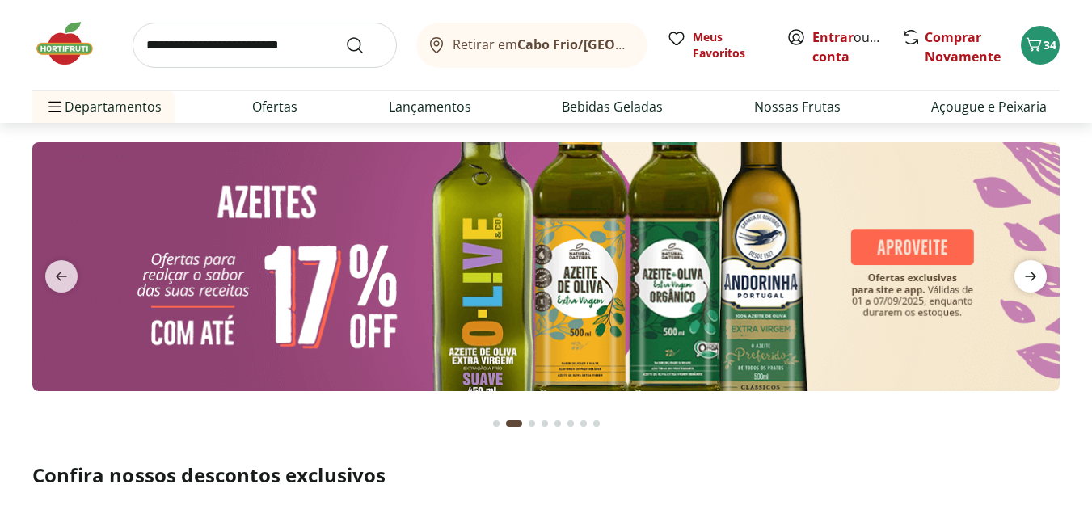
click at [1032, 267] on icon "next" at bounding box center [1030, 276] width 19 height 19
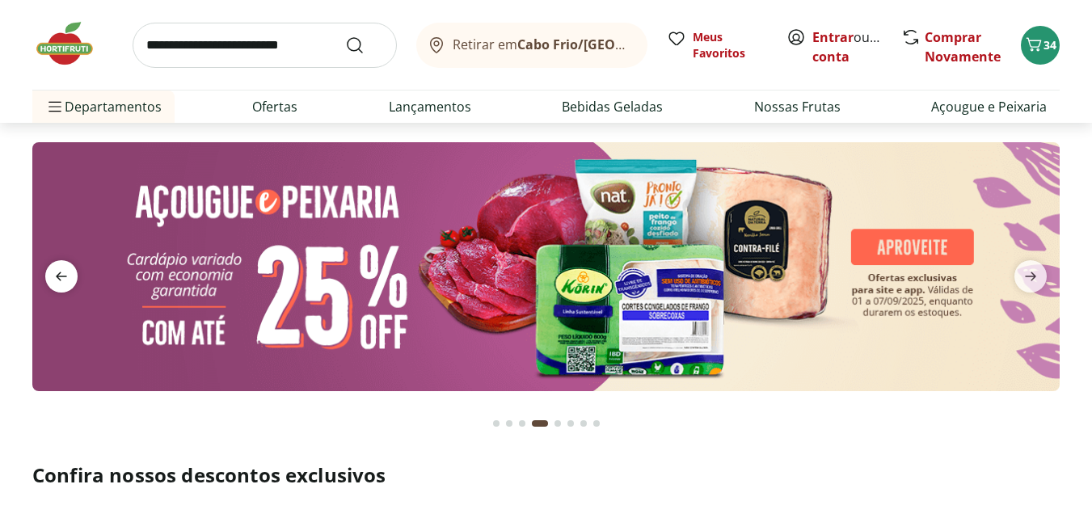
click at [58, 272] on icon "previous" at bounding box center [61, 276] width 19 height 19
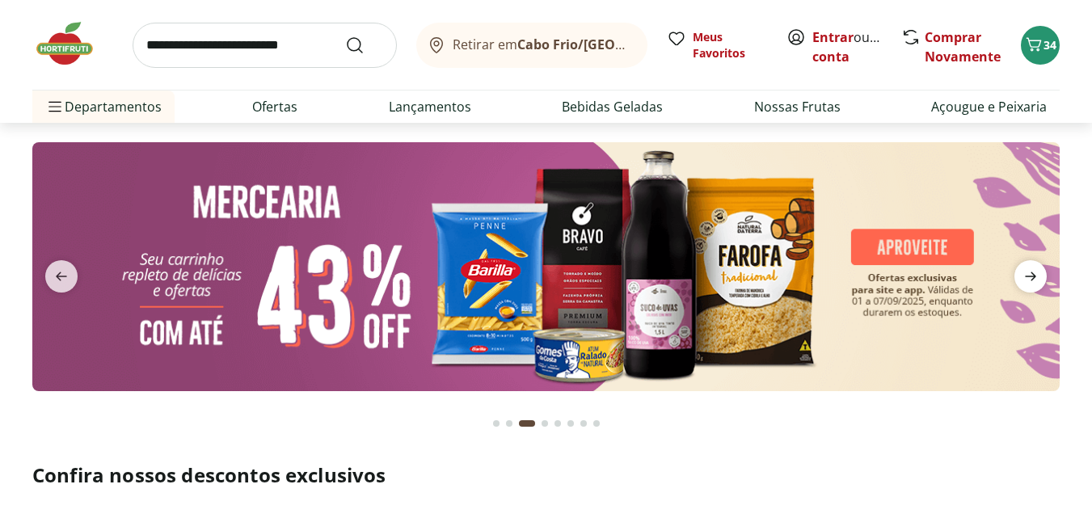
click at [1030, 275] on icon "next" at bounding box center [1030, 276] width 19 height 19
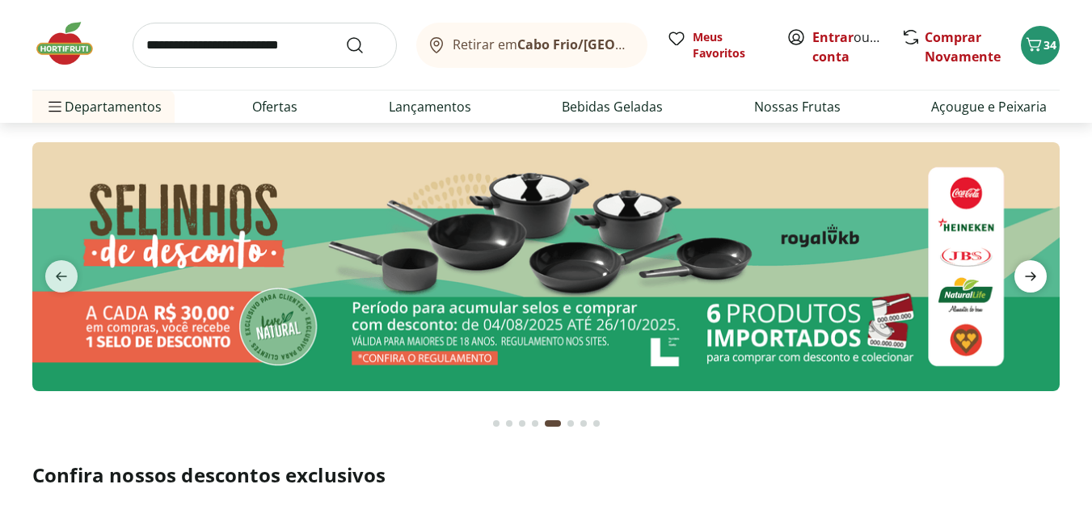
click at [1030, 275] on icon "next" at bounding box center [1030, 276] width 19 height 19
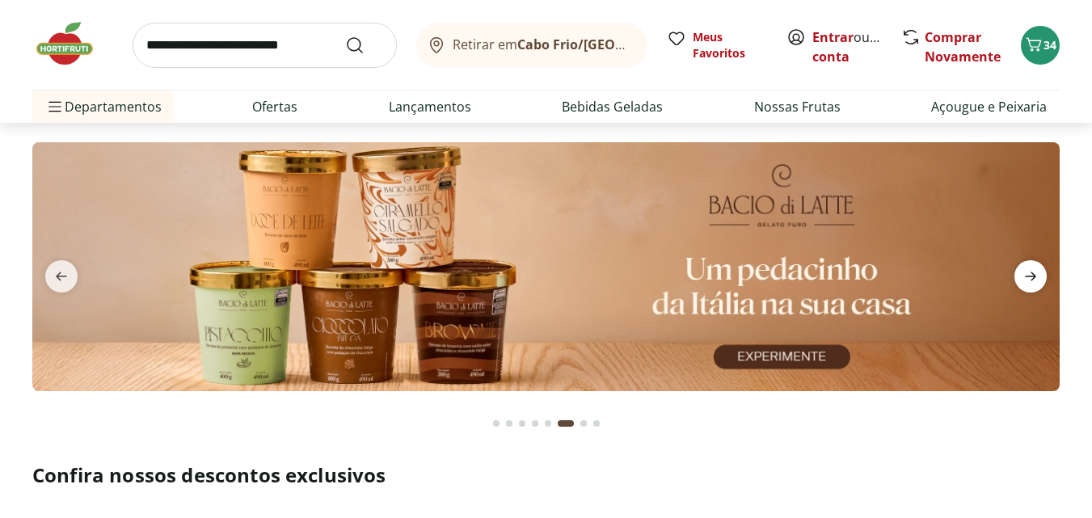
click at [1030, 275] on icon "next" at bounding box center [1030, 276] width 19 height 19
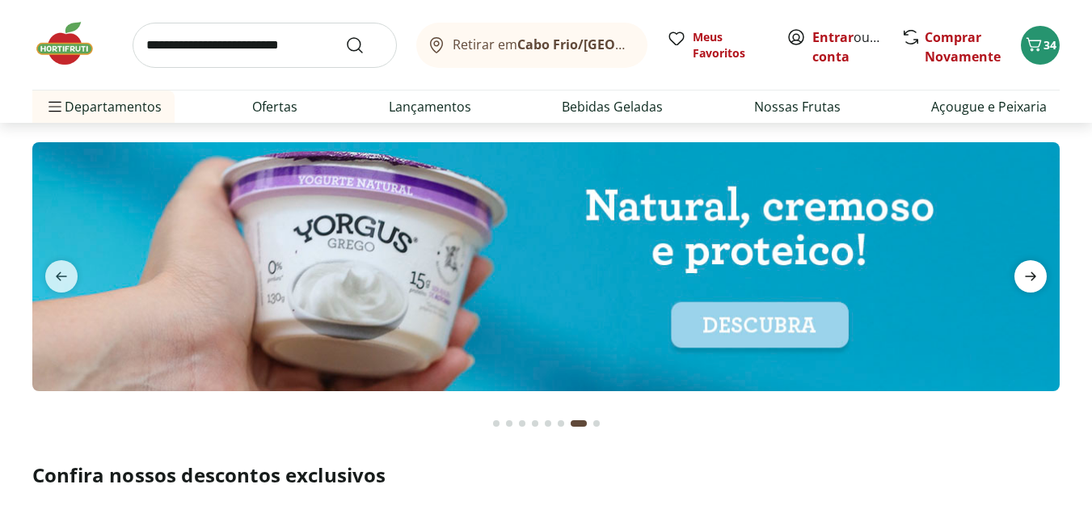
click at [1030, 275] on icon "next" at bounding box center [1030, 276] width 19 height 19
